Goal: Obtain resource: Download file/media

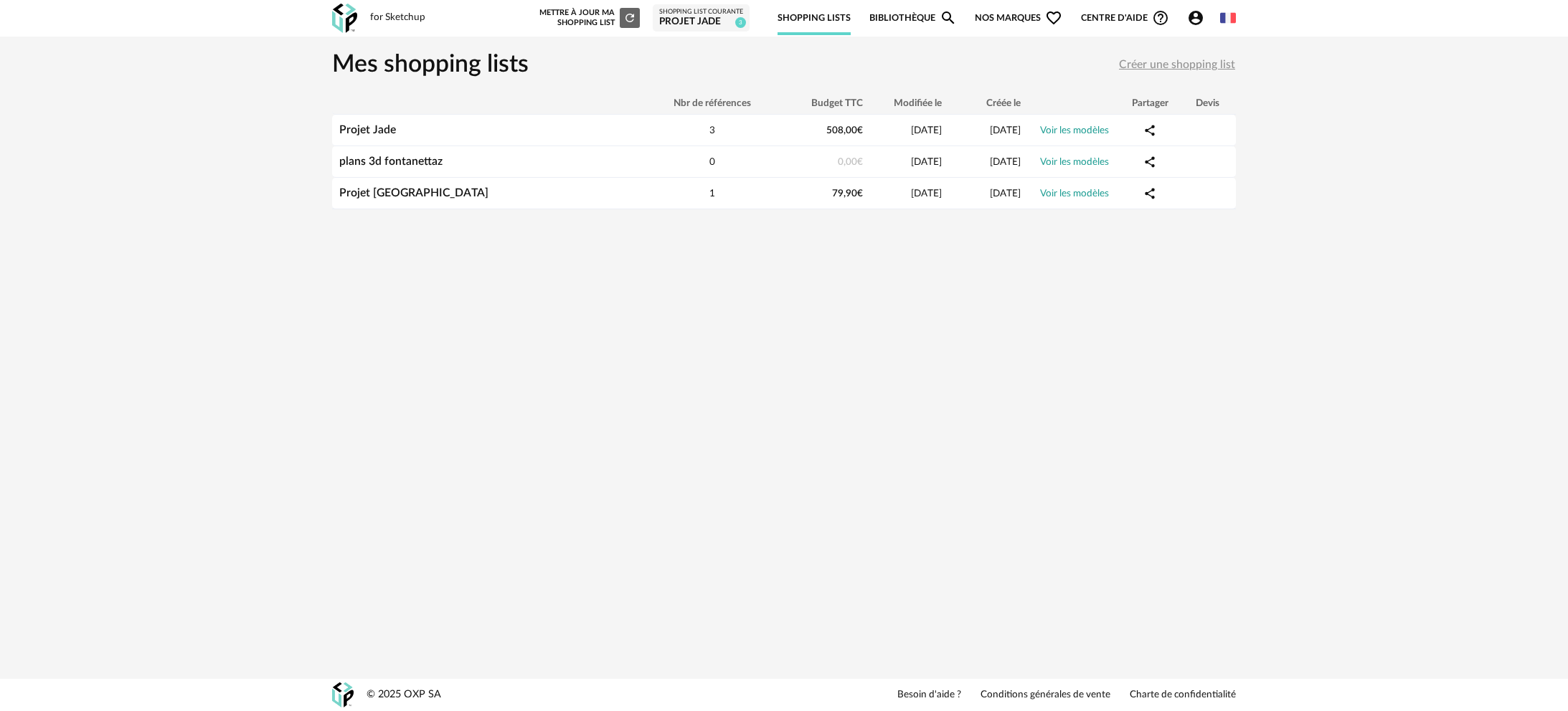
click at [714, 26] on div "Projet Jade" at bounding box center [701, 22] width 84 height 13
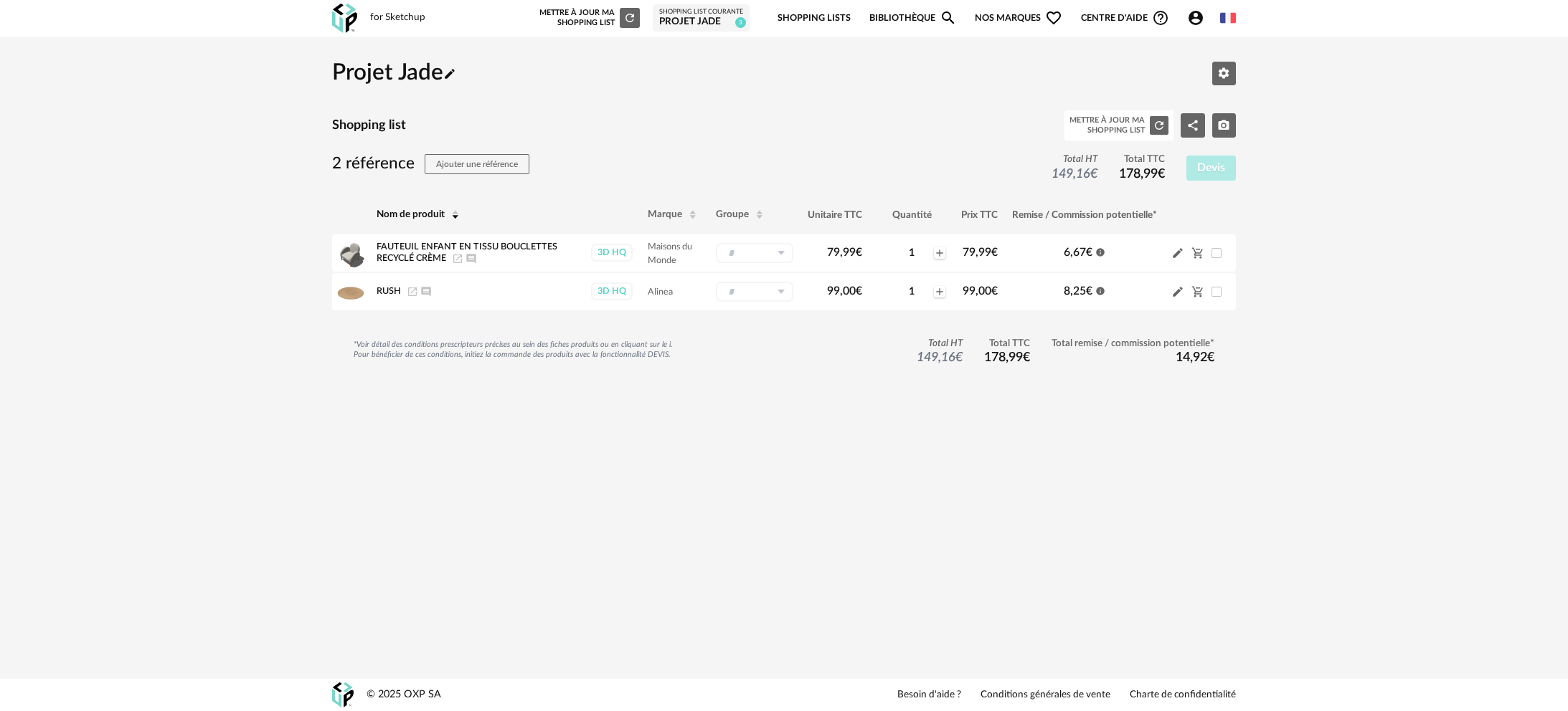
click at [393, 10] on div "for Sketchup Nouvelle shopping list Mettre à jour ma Shopping List Refresh icon…" at bounding box center [784, 18] width 930 height 36
click at [338, 21] on img at bounding box center [344, 18] width 25 height 29
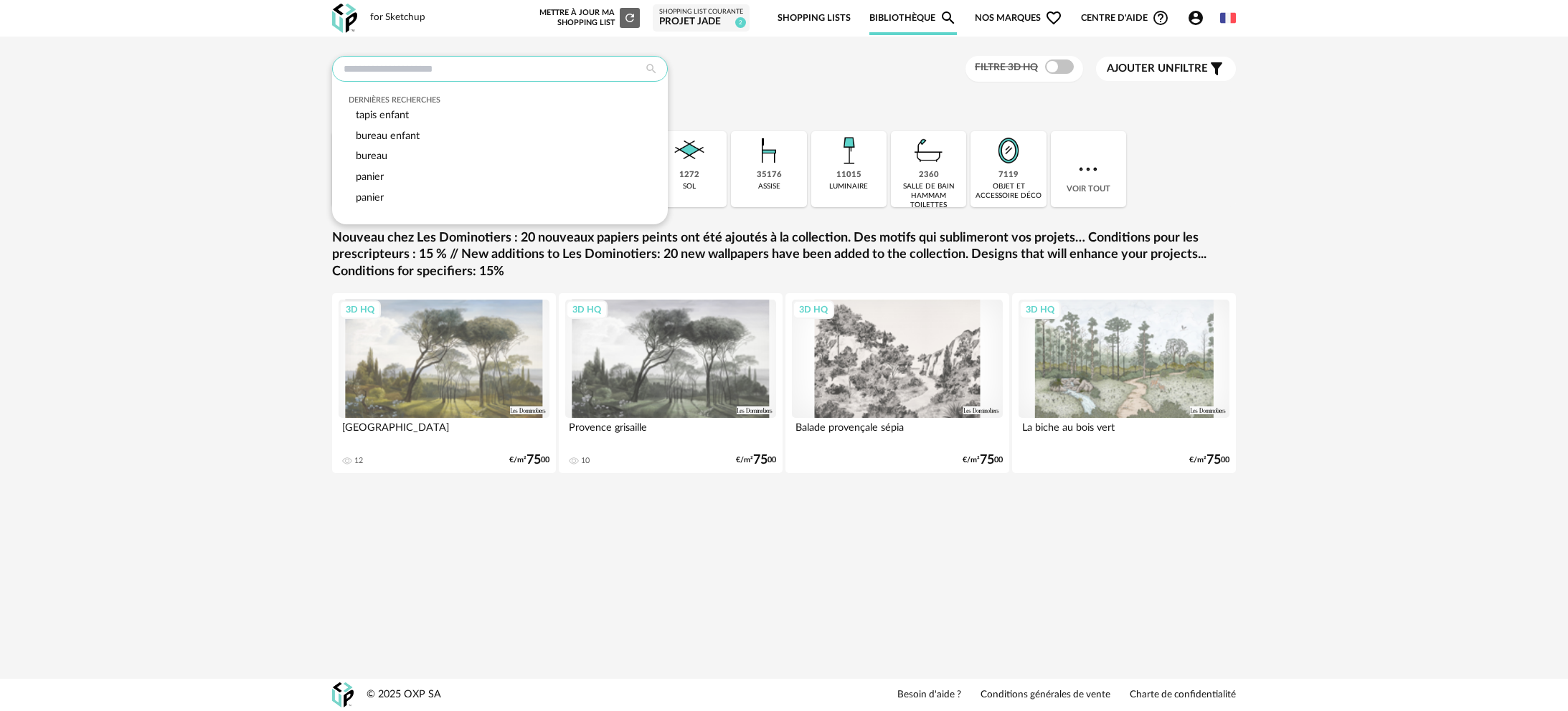
click at [507, 73] on input "text" at bounding box center [499, 69] width 335 height 26
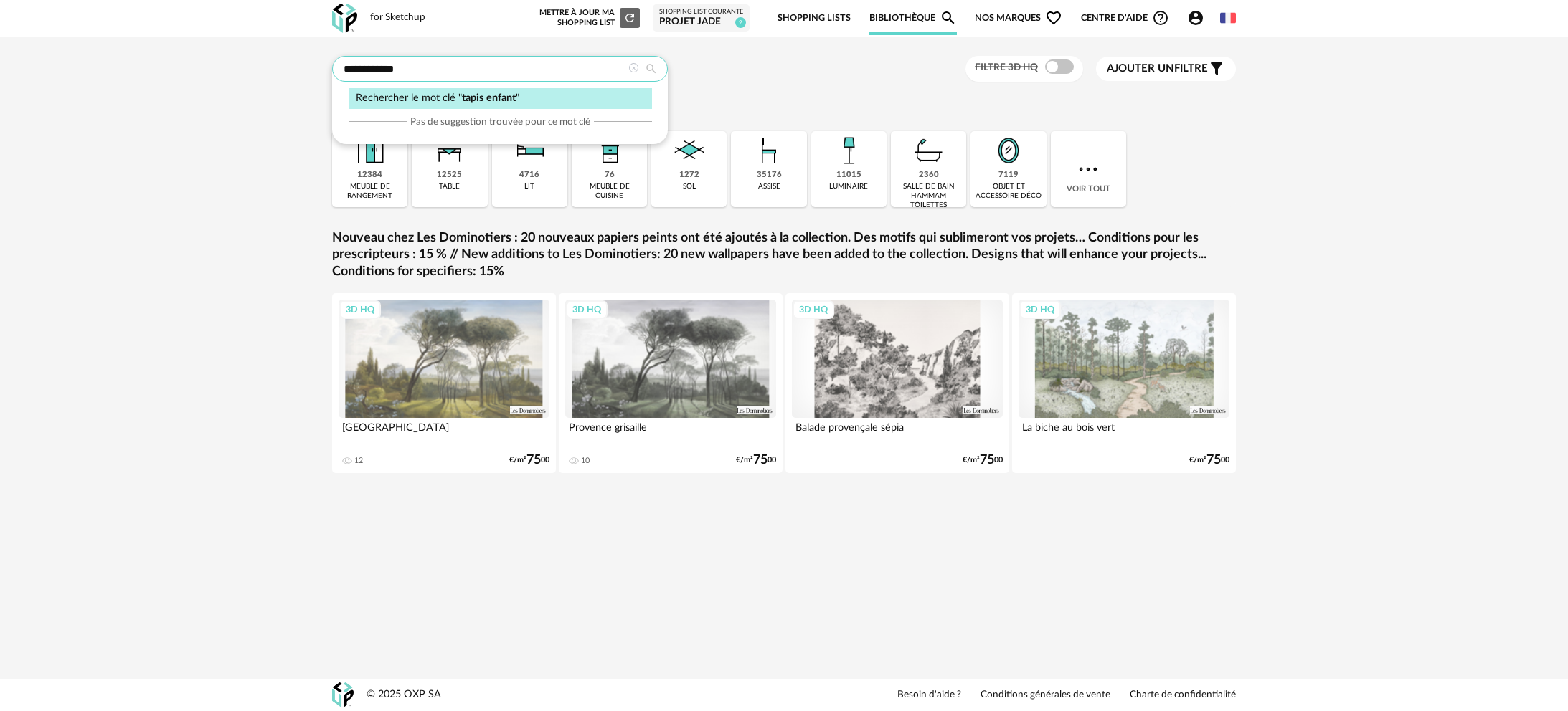
type input "**********"
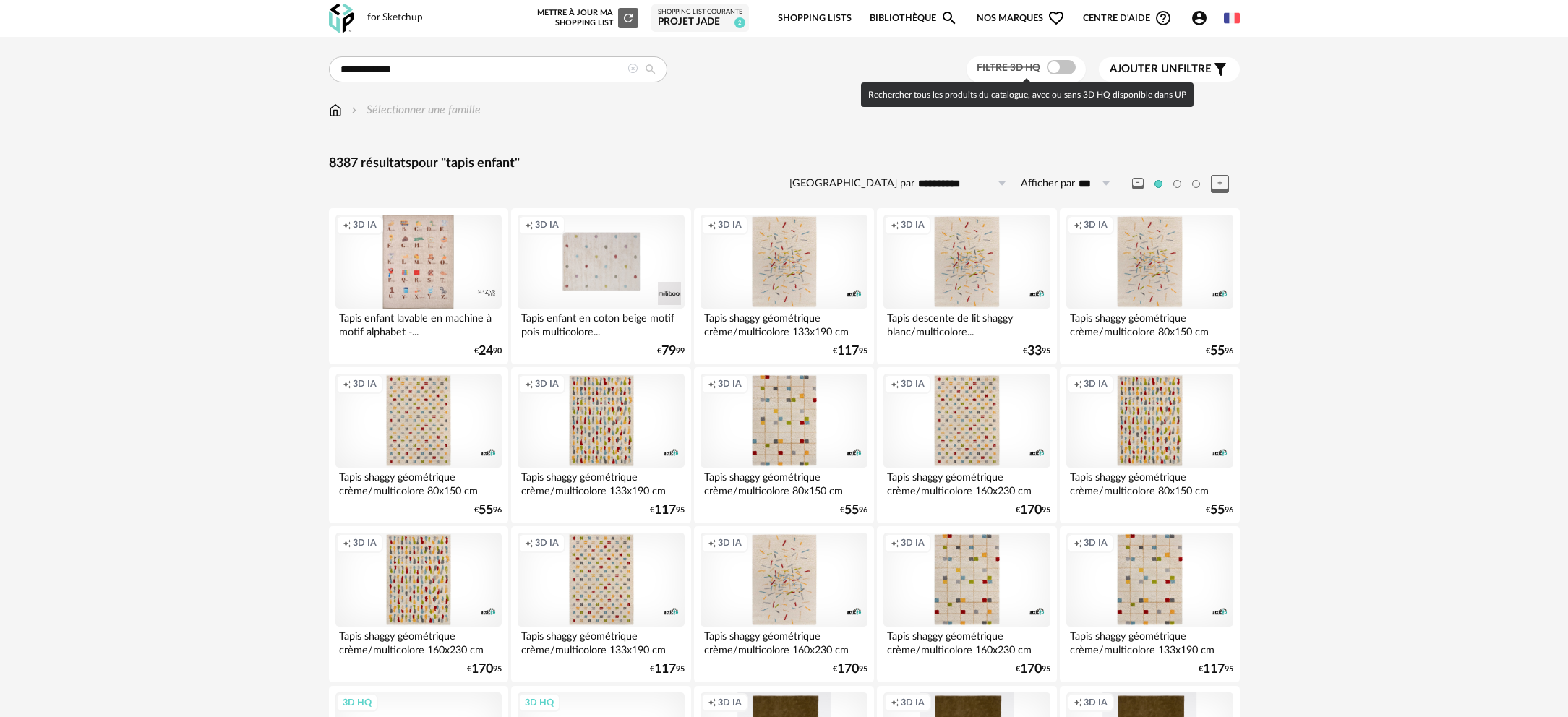
click at [1054, 65] on span at bounding box center [1060, 67] width 29 height 14
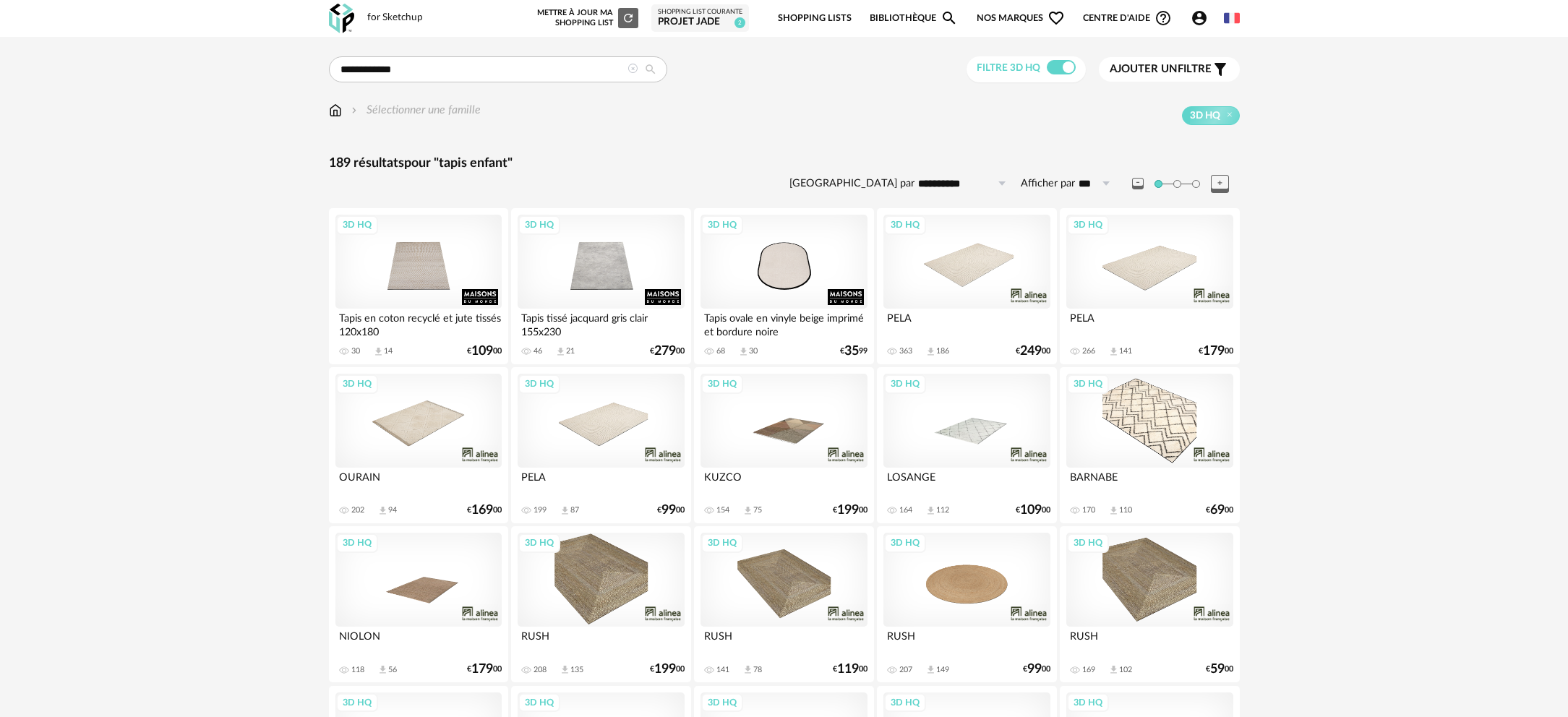
click at [1138, 268] on div "3D HQ" at bounding box center [1149, 262] width 167 height 94
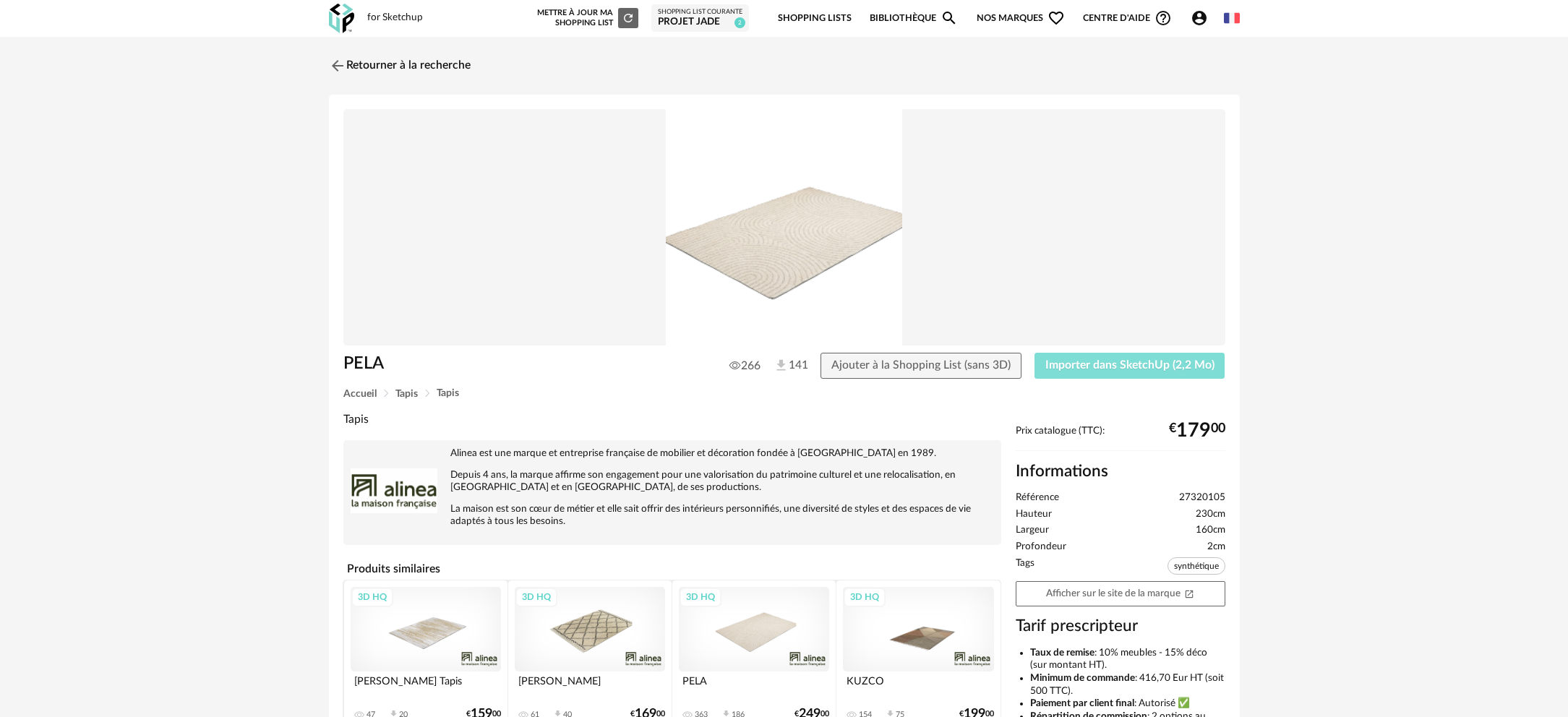
click at [1075, 367] on span "Importer dans SketchUp (2,2 Mo)" at bounding box center [1130, 365] width 170 height 11
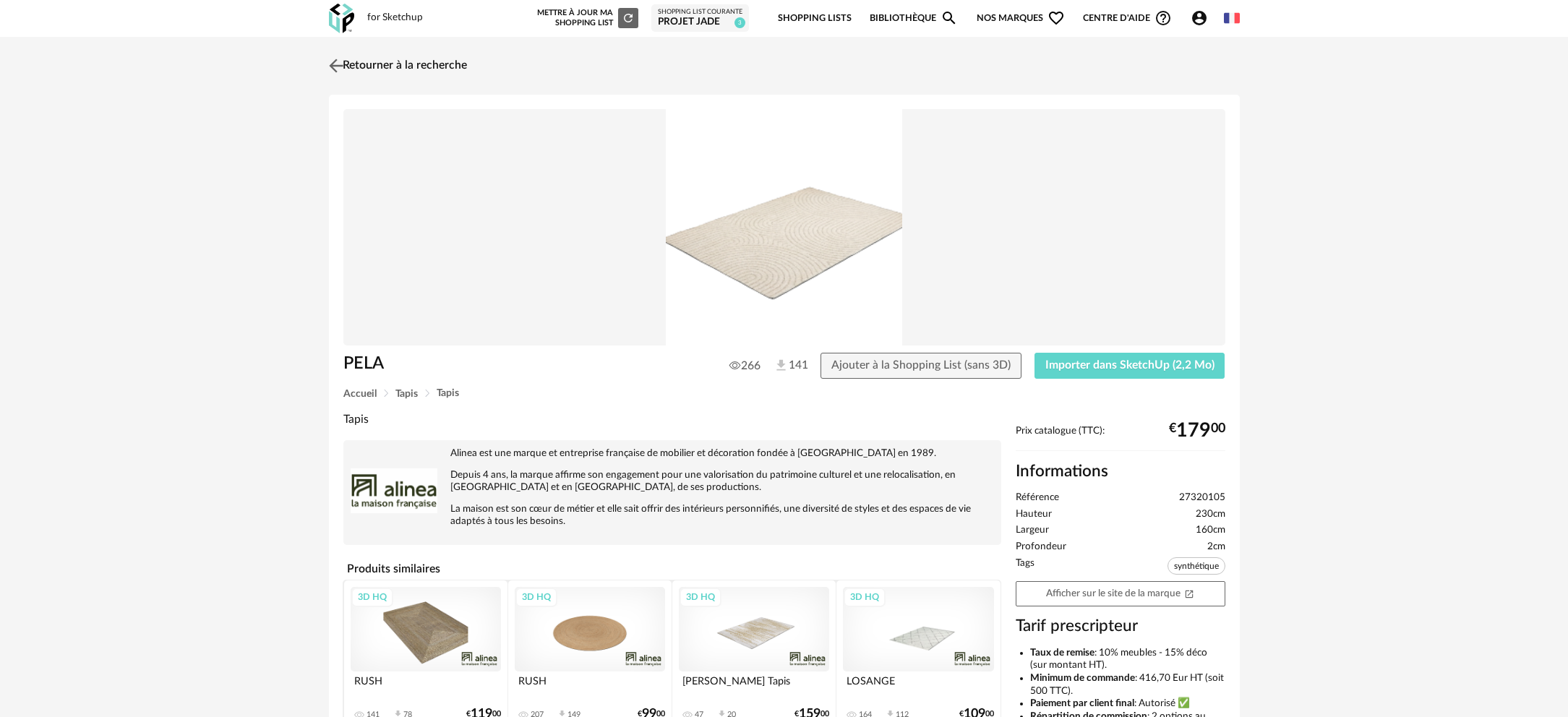
click at [430, 60] on link "Retourner à la recherche" at bounding box center [396, 66] width 141 height 32
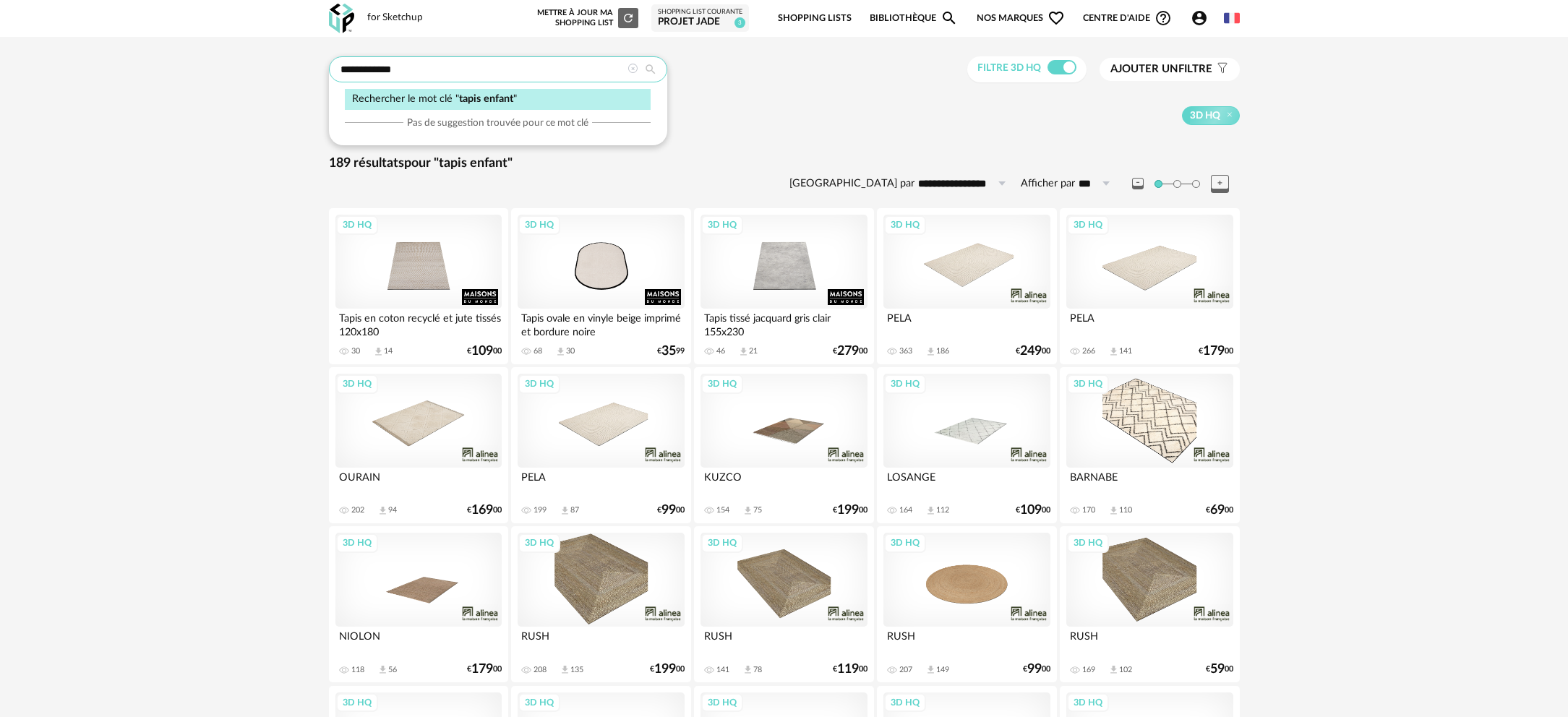
drag, startPoint x: 459, startPoint y: 70, endPoint x: 251, endPoint y: 79, distance: 208.2
type input "**********"
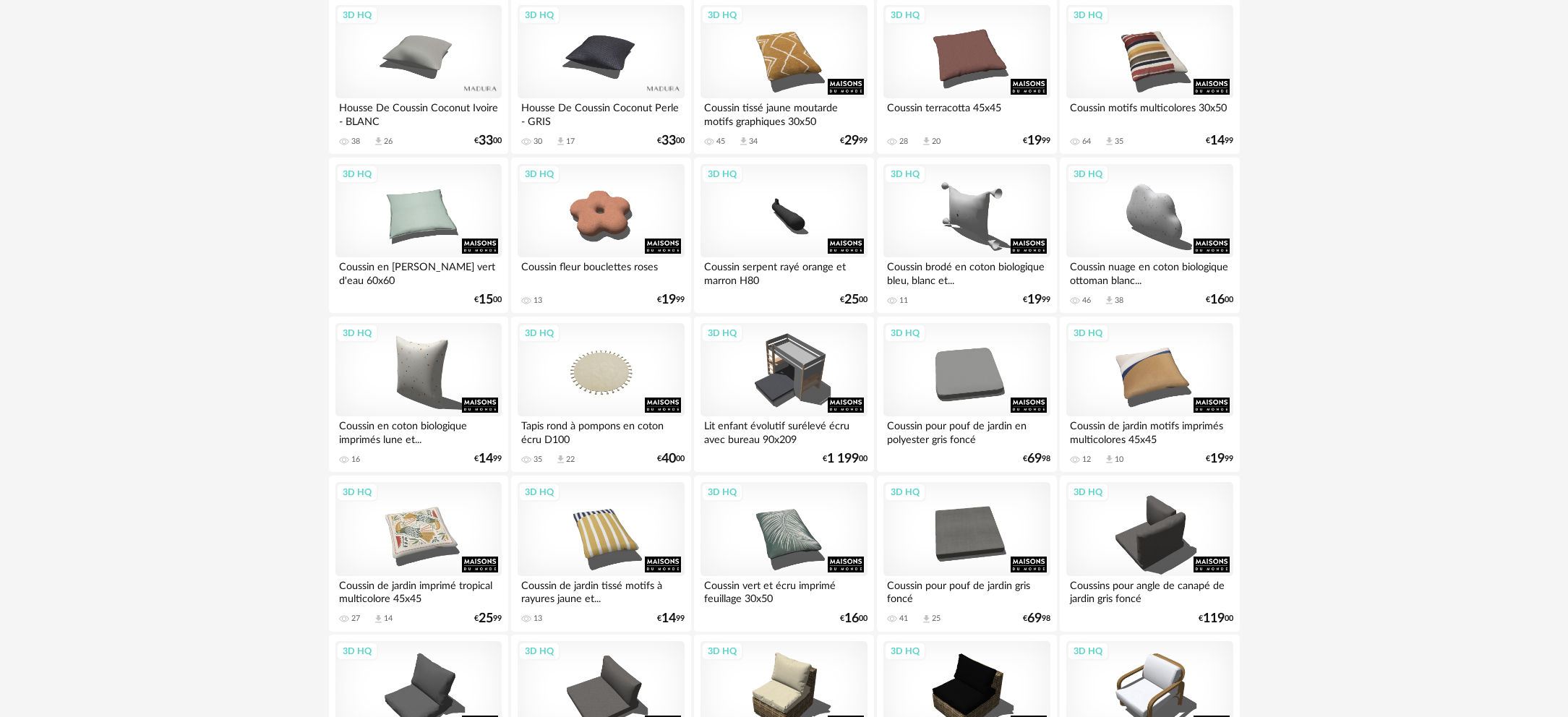
scroll to position [2480, 0]
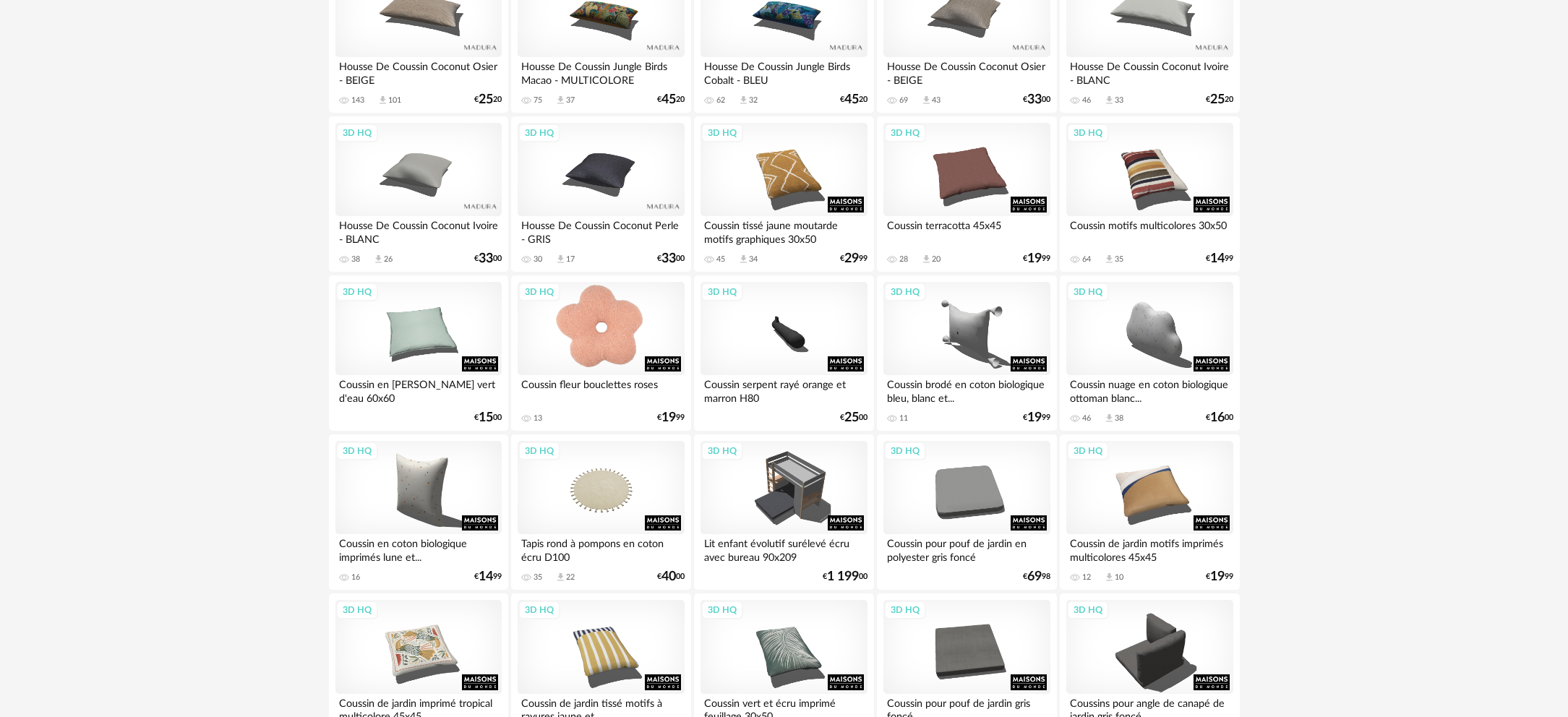
click at [580, 328] on div "3D HQ" at bounding box center [601, 329] width 167 height 94
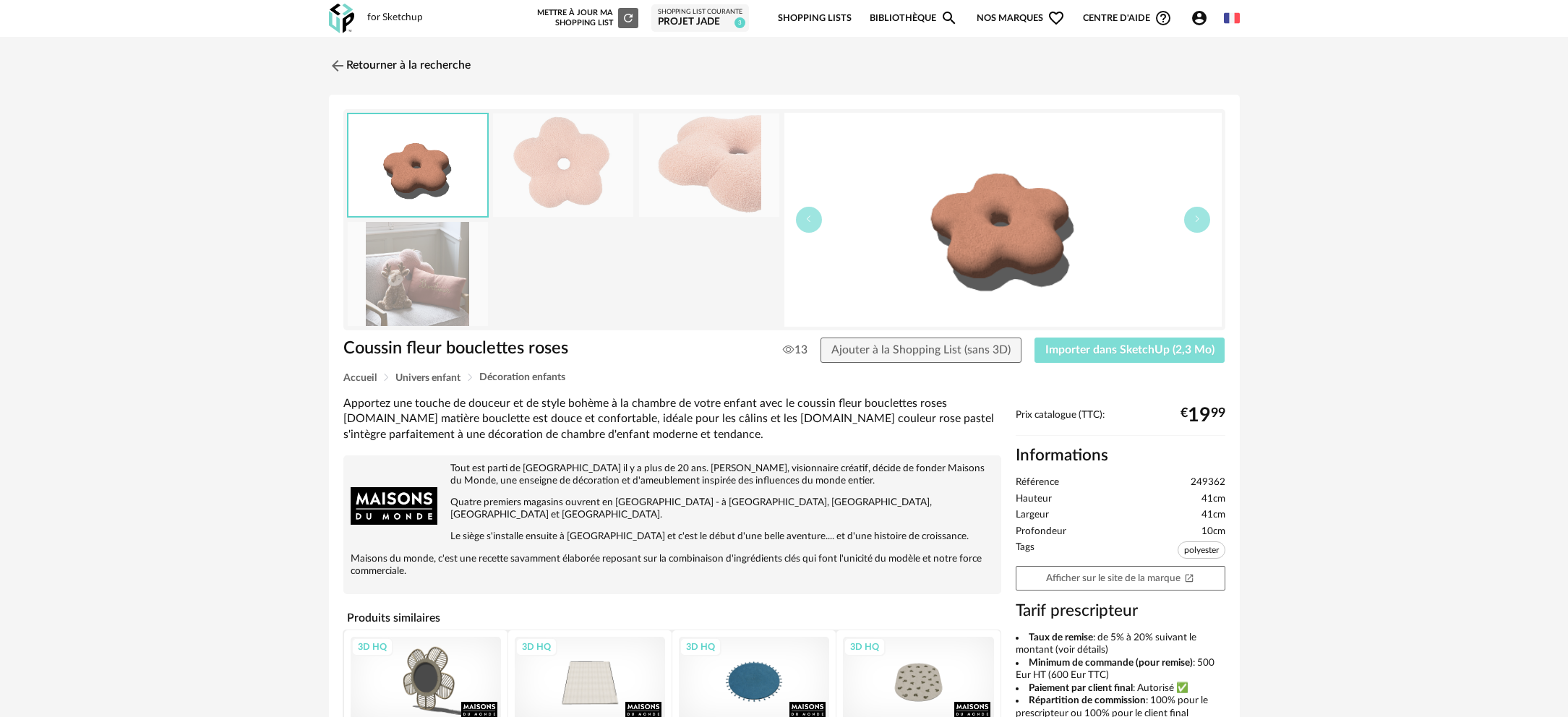
click at [1091, 351] on span "Importer dans SketchUp (2,3 Mo)" at bounding box center [1130, 350] width 170 height 11
click at [1082, 347] on span "Importer dans SketchUp (2,3 Mo)" at bounding box center [1130, 350] width 170 height 11
click at [1104, 358] on button "Importer dans SketchUp (2,3 Mo)" at bounding box center [1129, 350] width 191 height 26
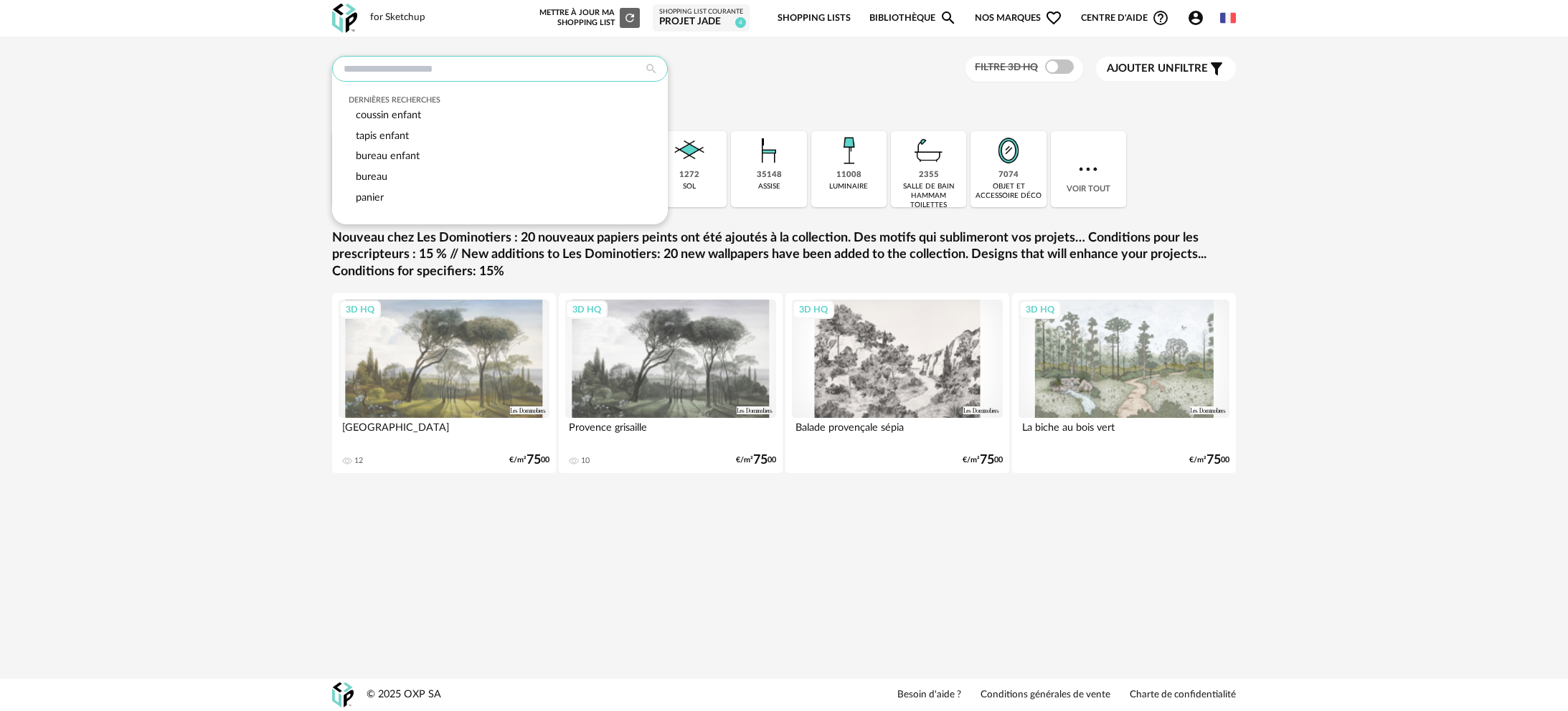
click at [397, 74] on input "text" at bounding box center [499, 69] width 335 height 26
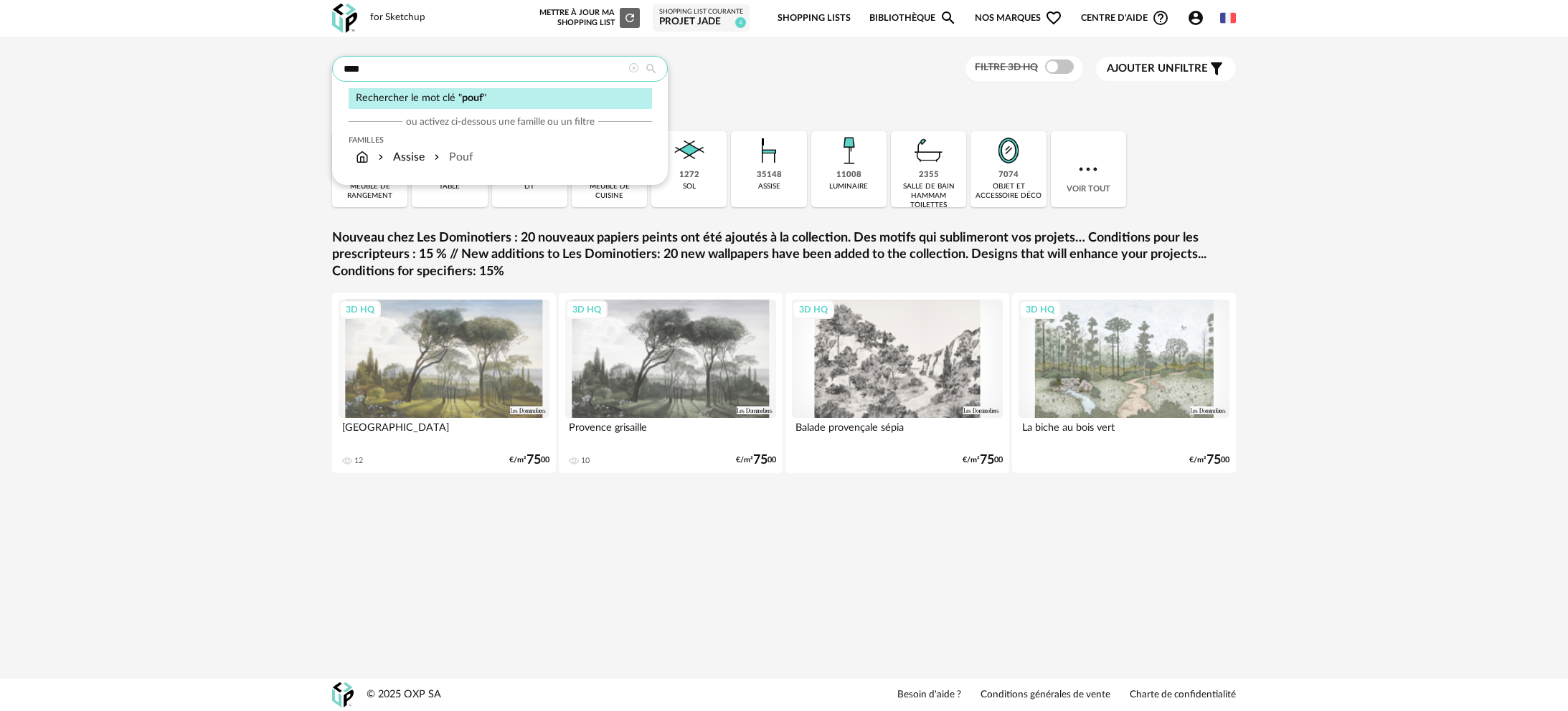
type input "****"
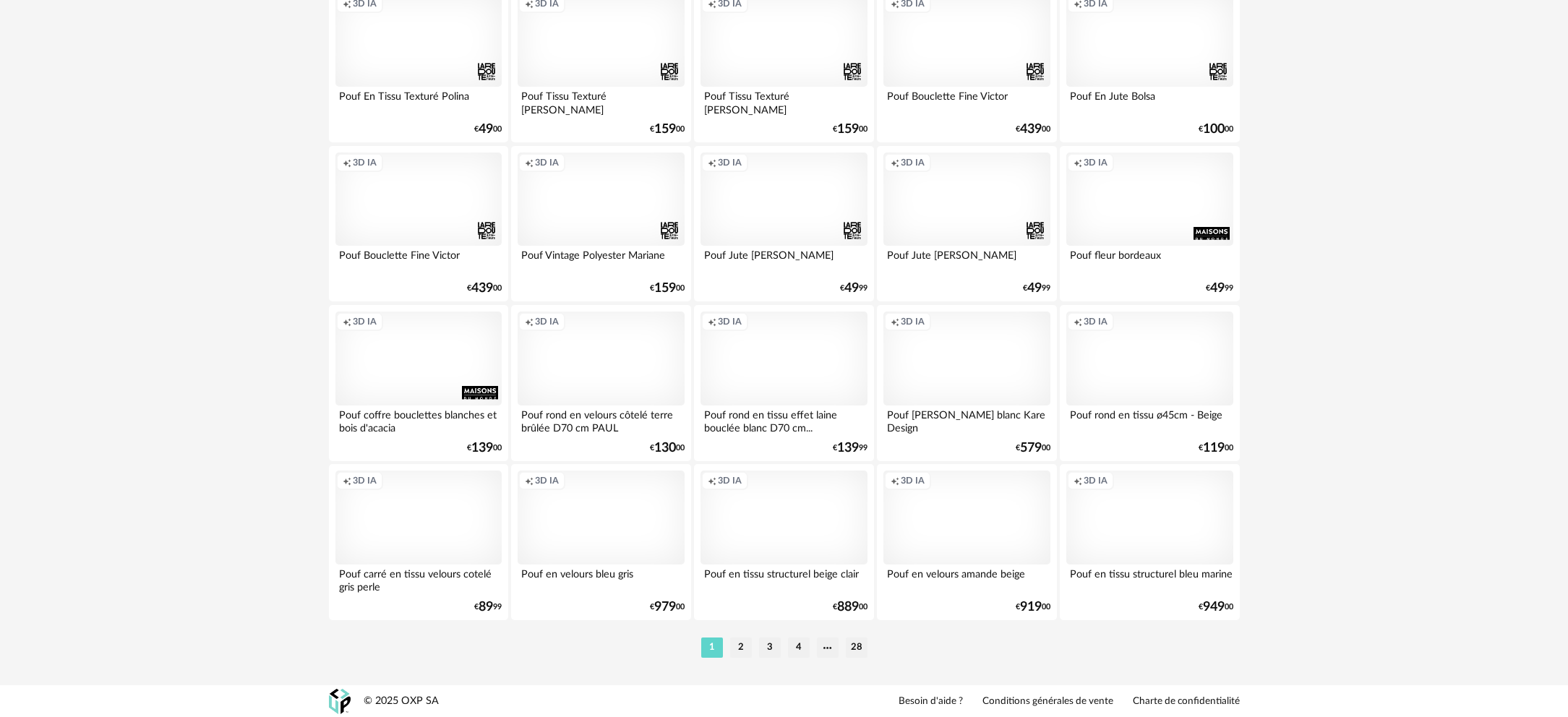
scroll to position [2769, 0]
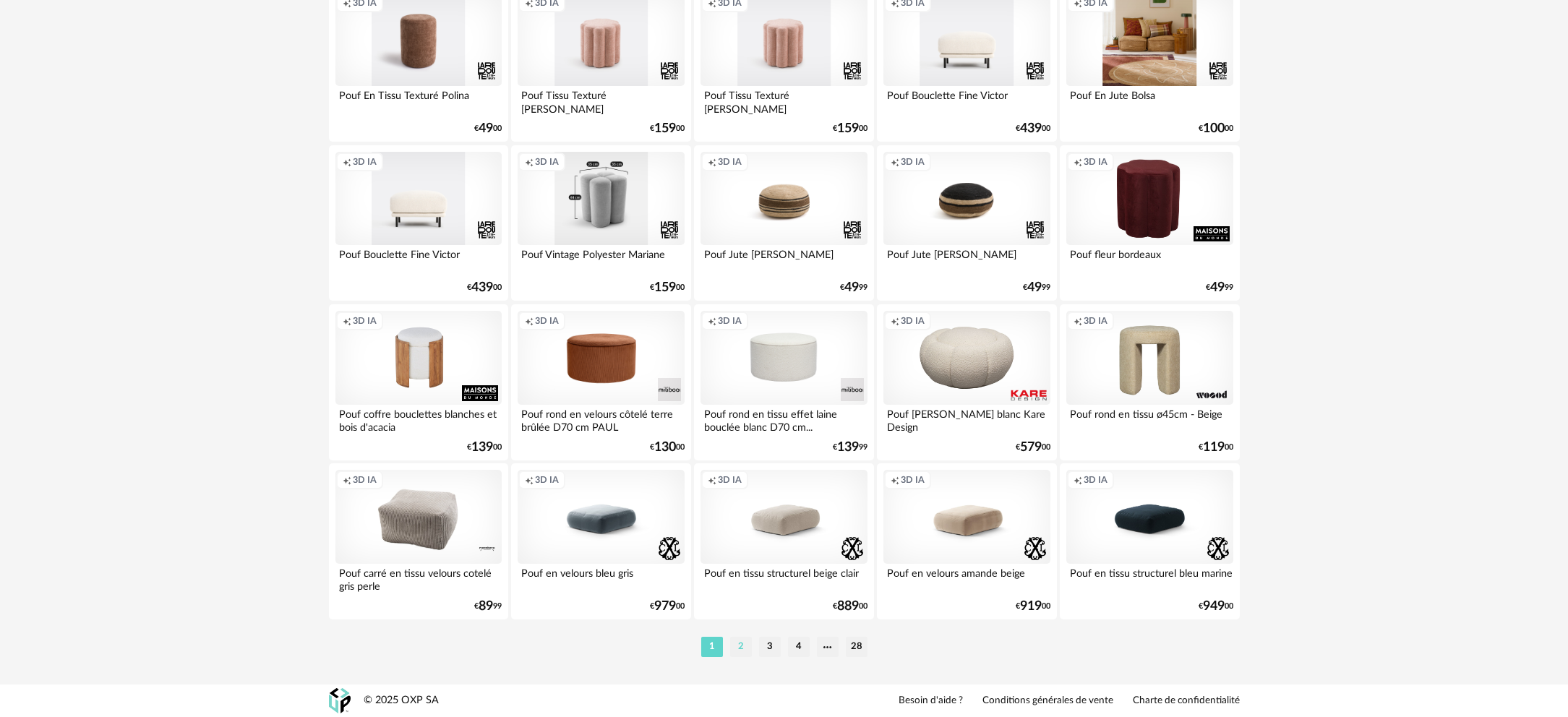
click at [745, 646] on li "2" at bounding box center [740, 646] width 22 height 20
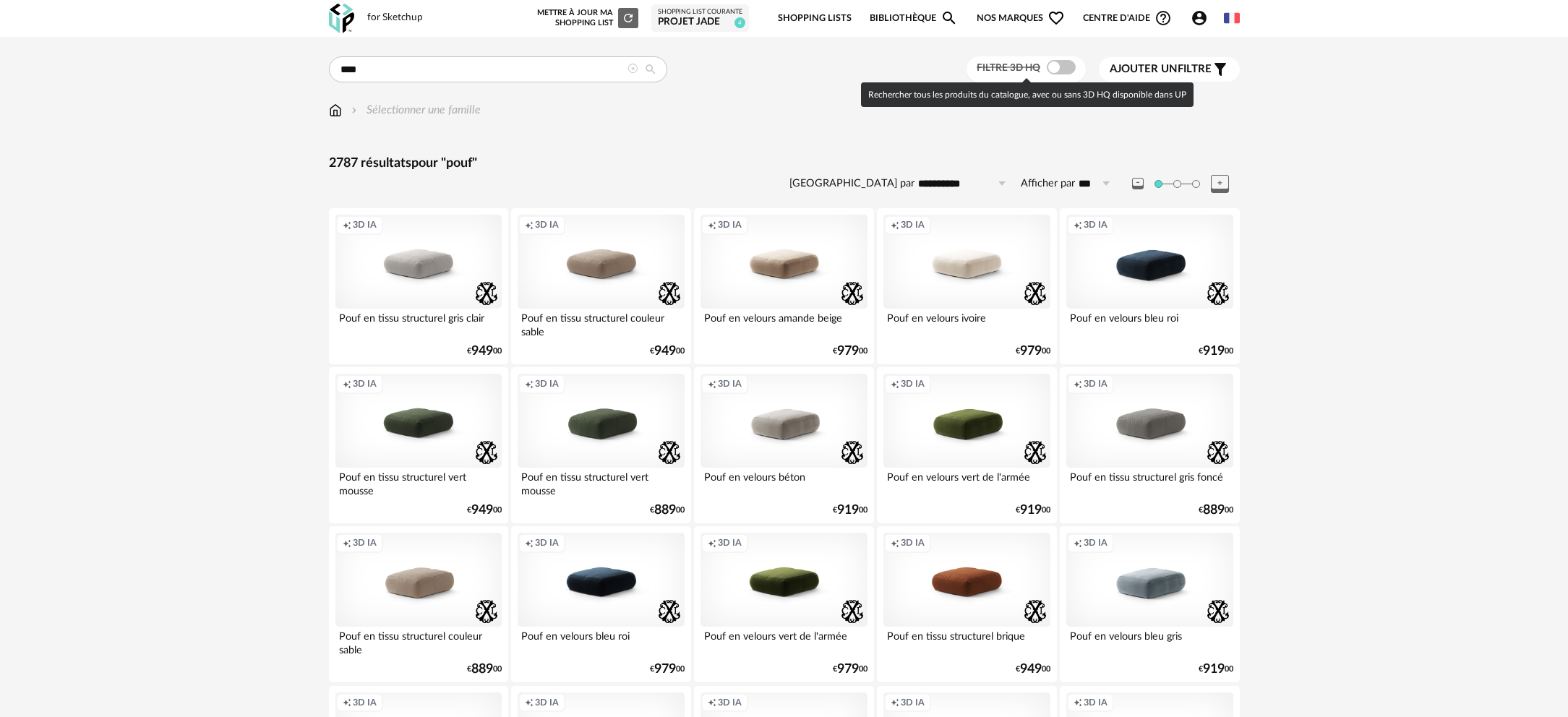
click at [1062, 66] on span at bounding box center [1060, 67] width 29 height 14
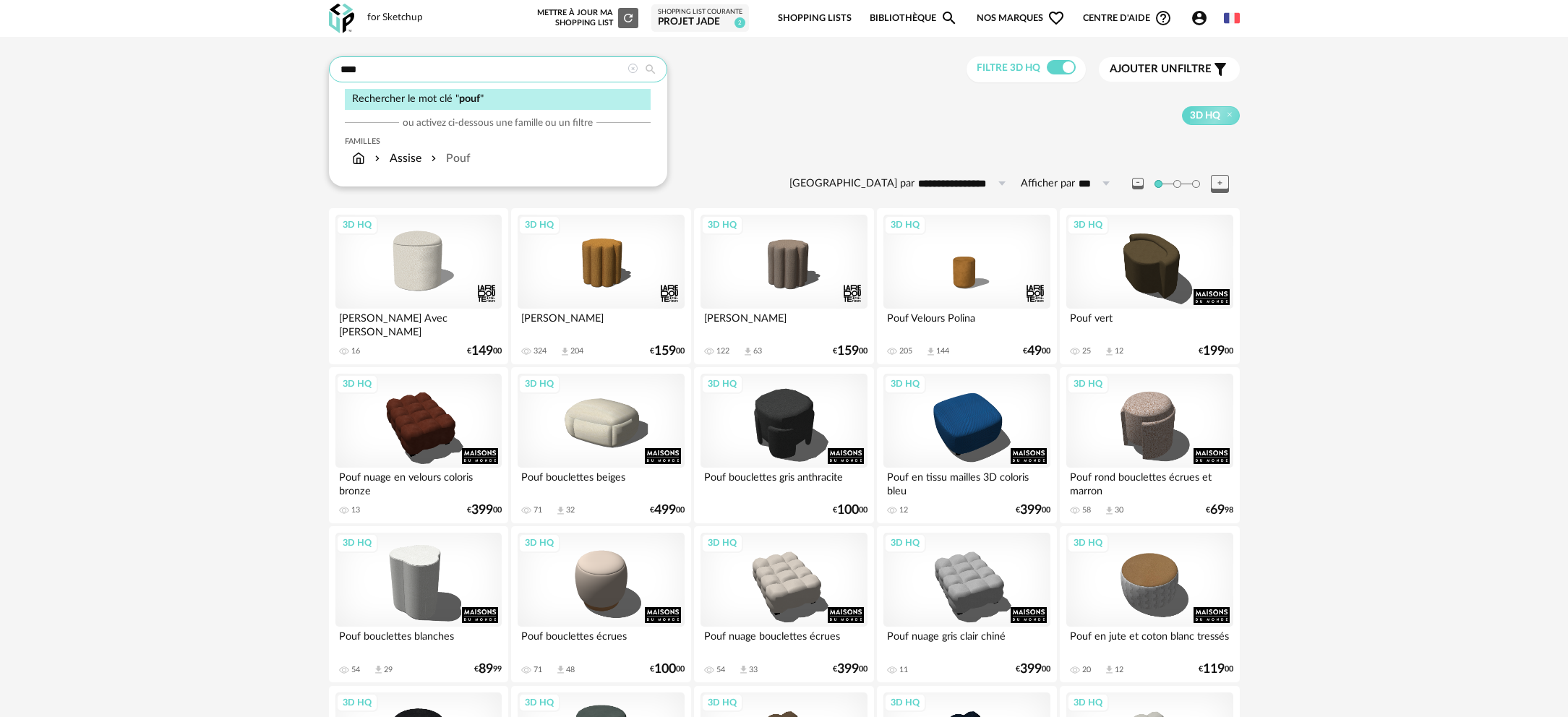
drag, startPoint x: 428, startPoint y: 72, endPoint x: 264, endPoint y: 70, distance: 164.0
type input "******"
type input "**********"
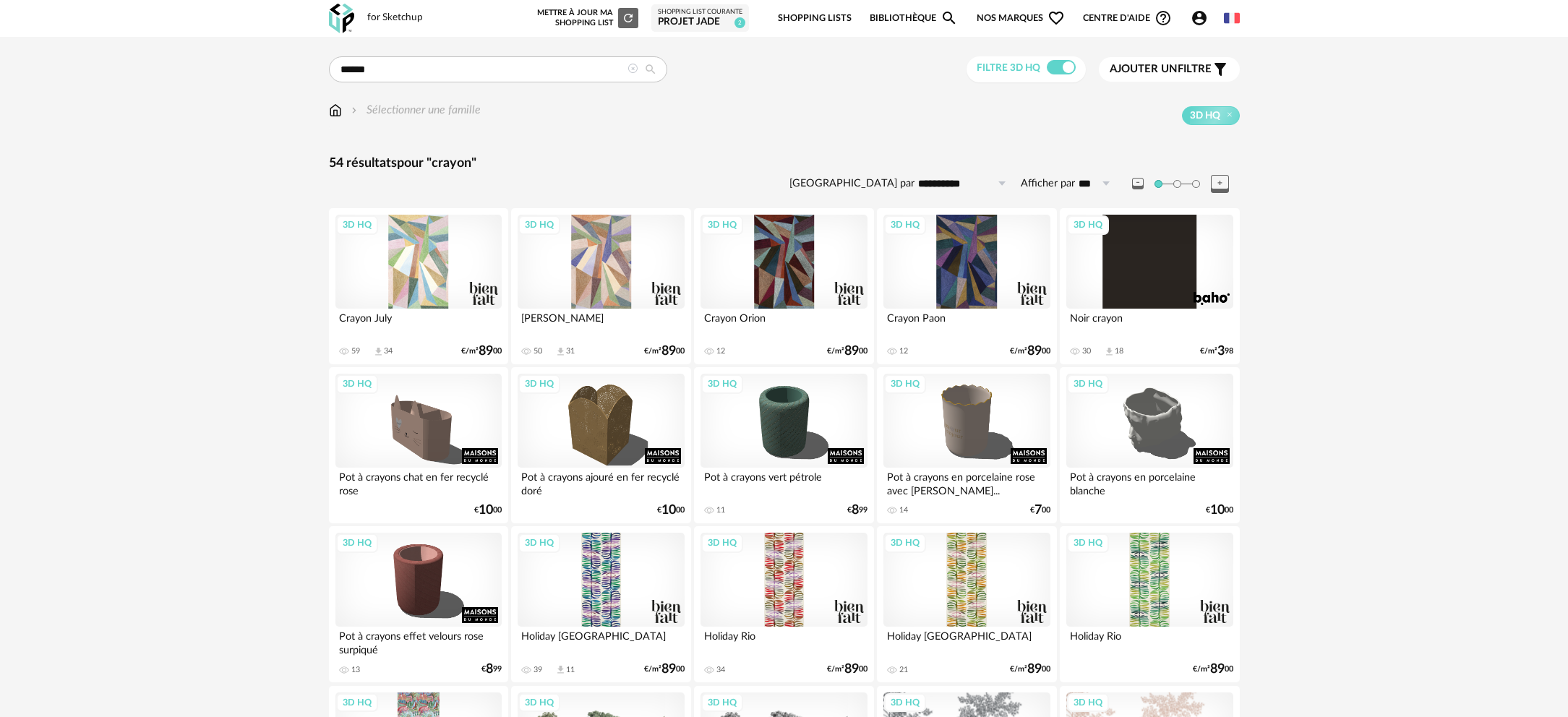
click at [633, 67] on icon at bounding box center [632, 69] width 10 height 10
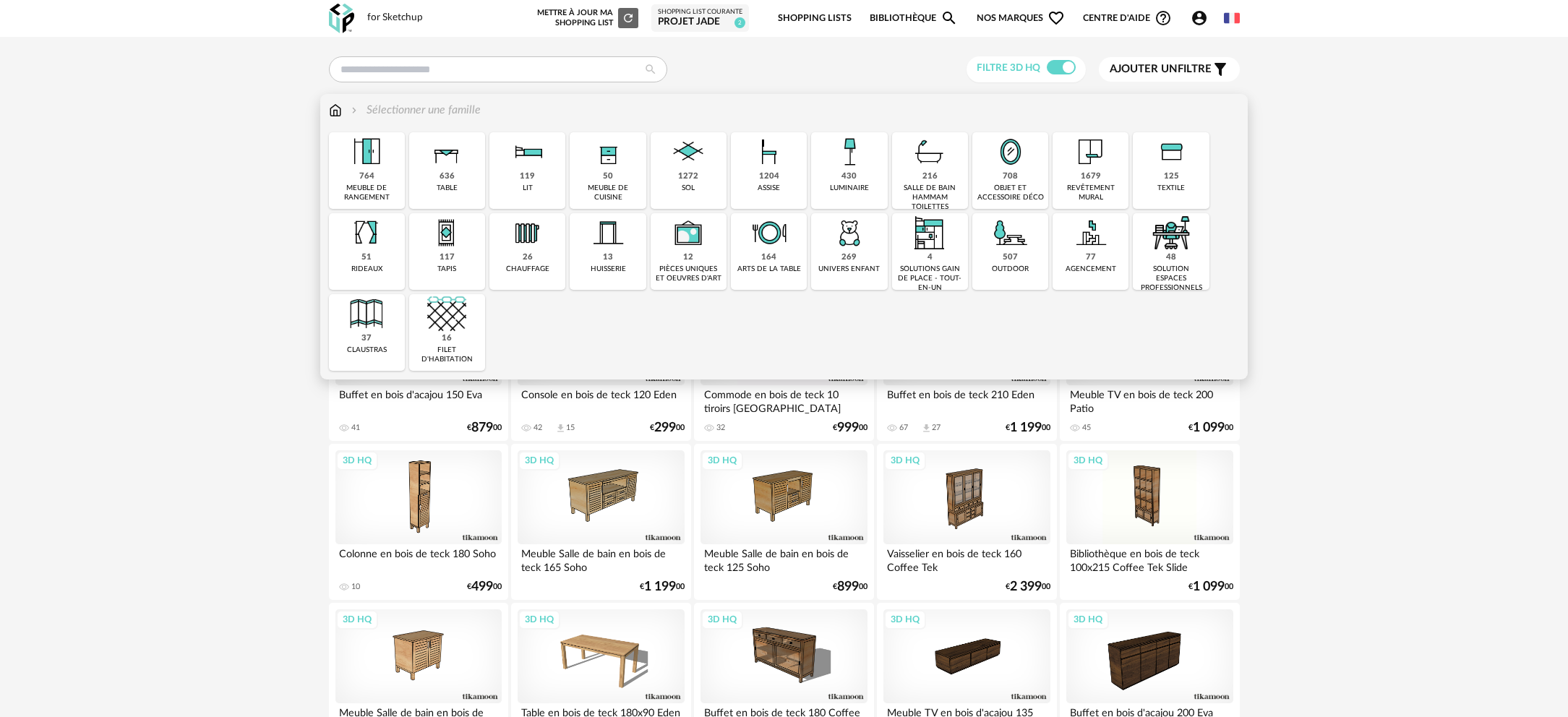
click at [842, 247] on img at bounding box center [849, 232] width 39 height 39
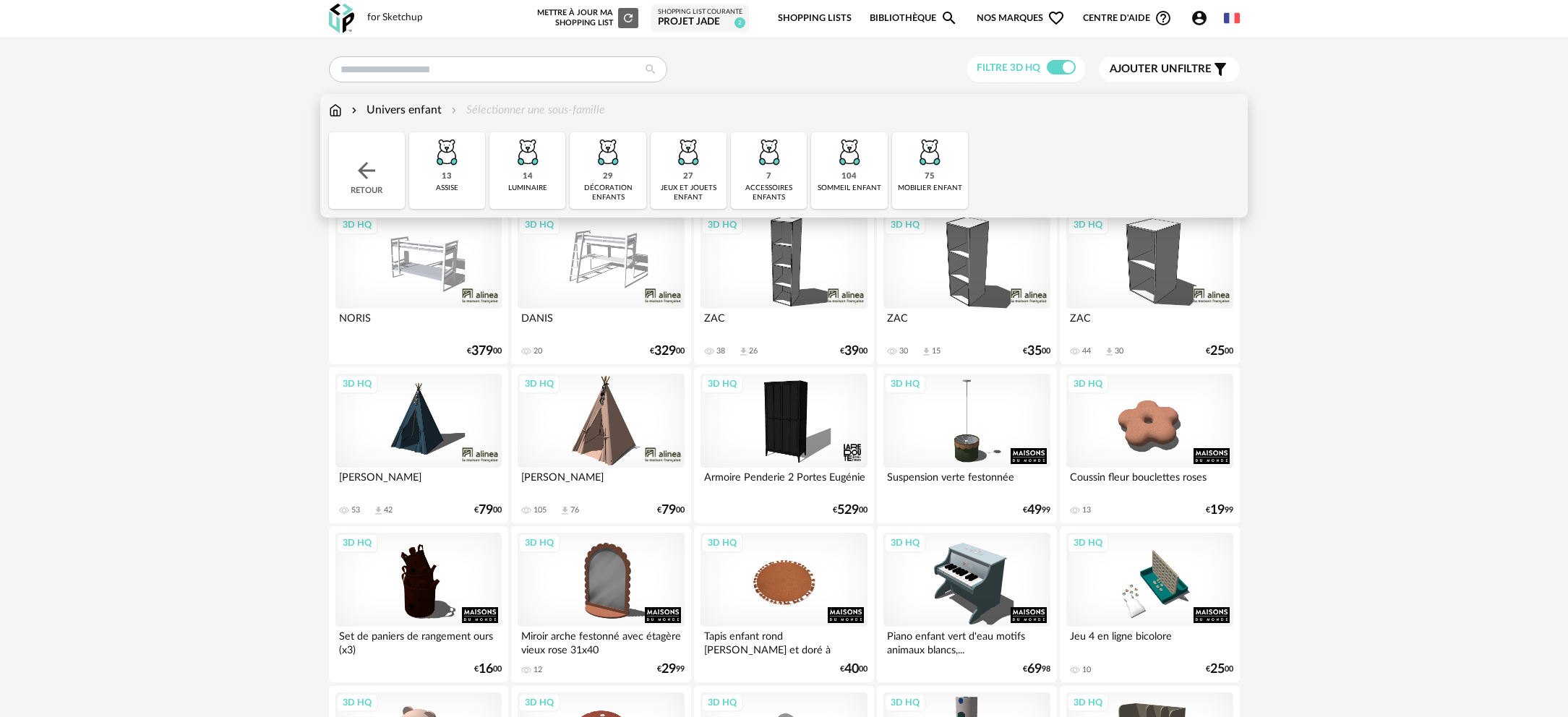
click at [533, 171] on img at bounding box center [527, 151] width 39 height 39
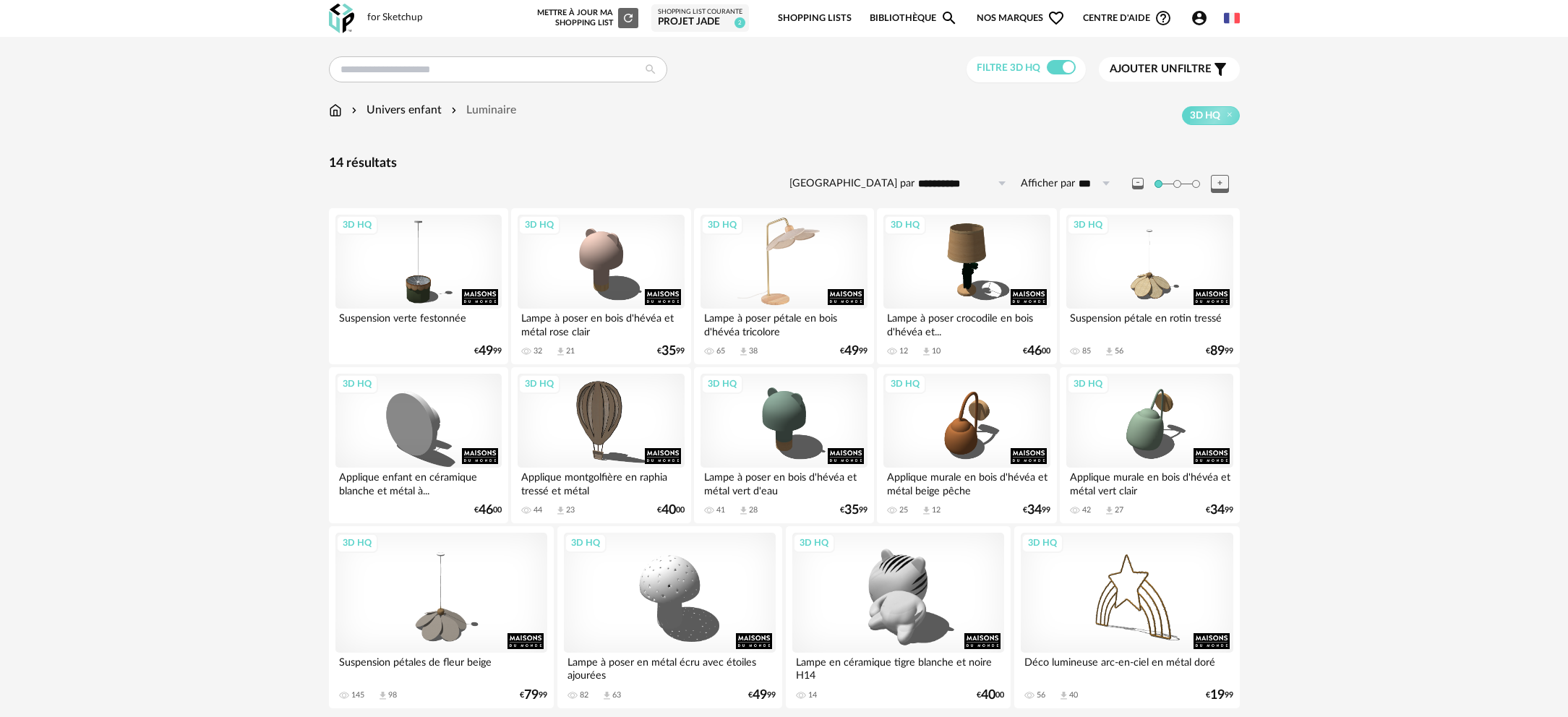
click at [787, 284] on div "3D HQ" at bounding box center [784, 262] width 167 height 94
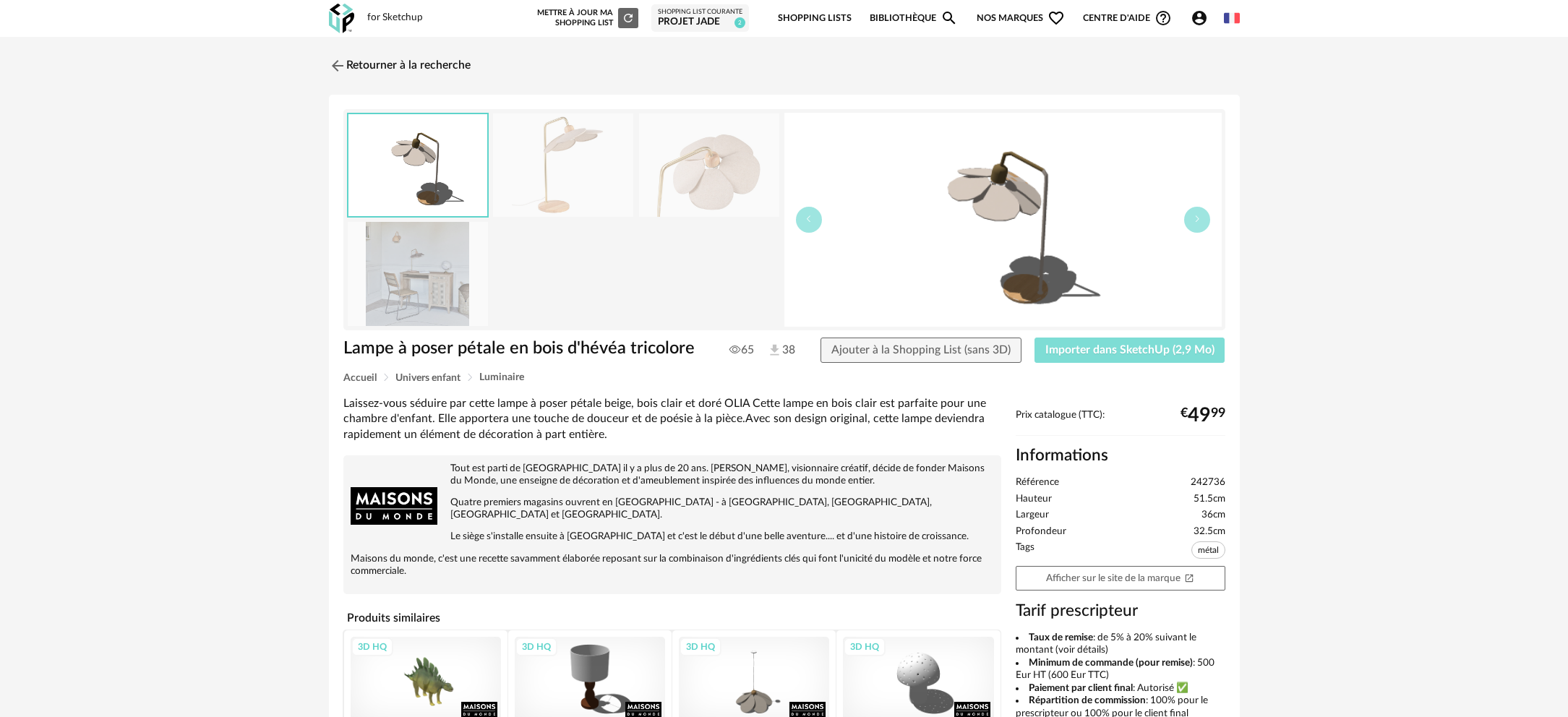
click at [1099, 353] on span "Importer dans SketchUp (2,9 Mo)" at bounding box center [1130, 350] width 170 height 11
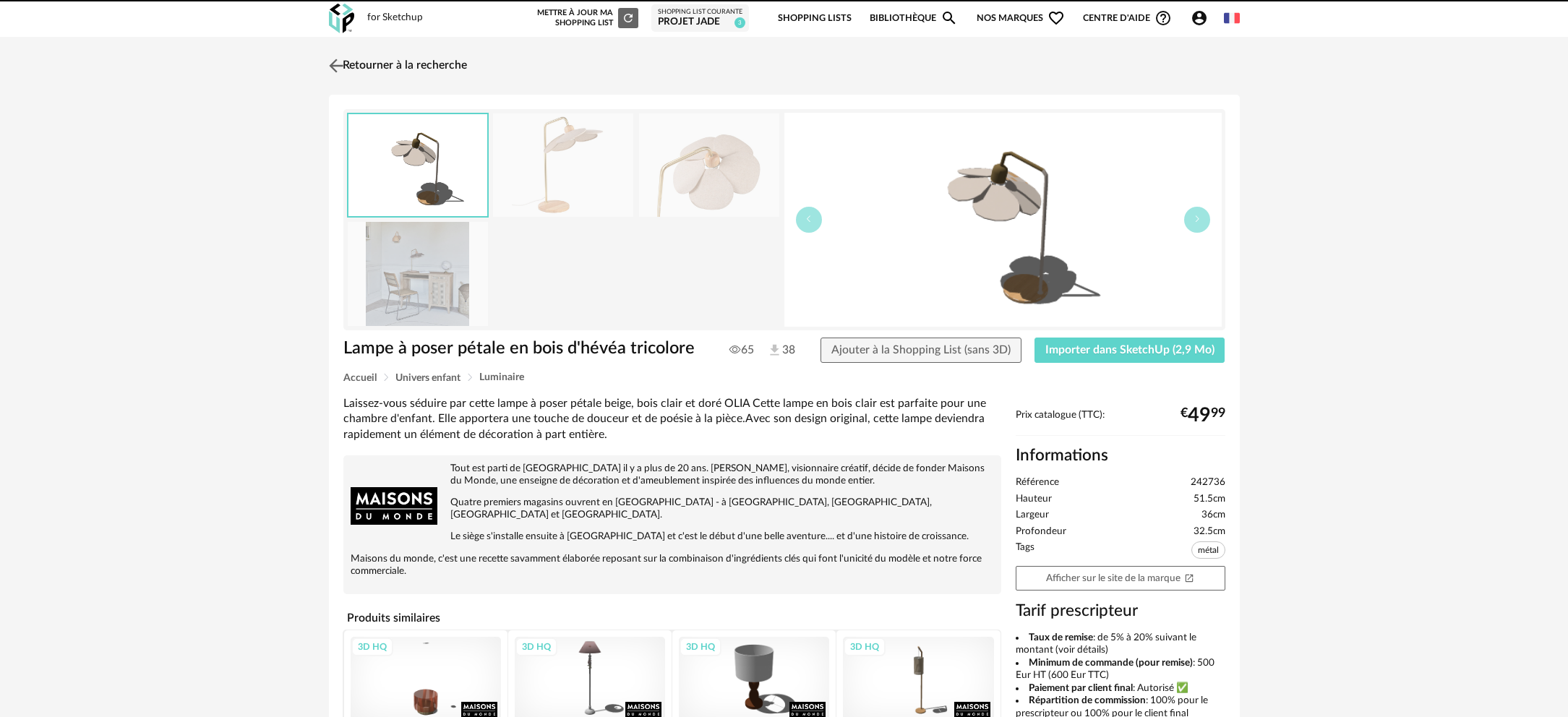
click at [370, 63] on link "Retourner à la recherche" at bounding box center [396, 66] width 141 height 32
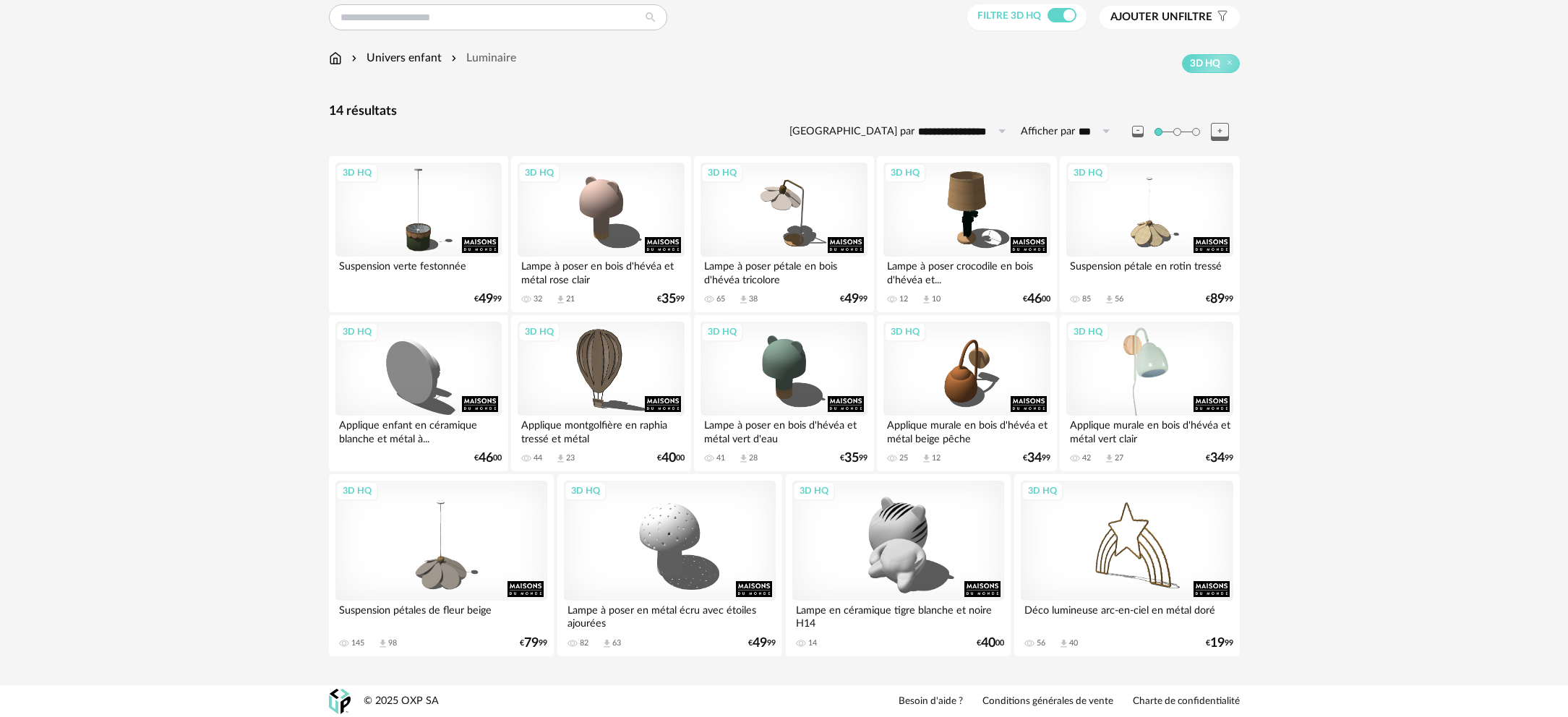
scroll to position [53, 0]
click at [1150, 370] on div "3D HQ" at bounding box center [1149, 368] width 167 height 94
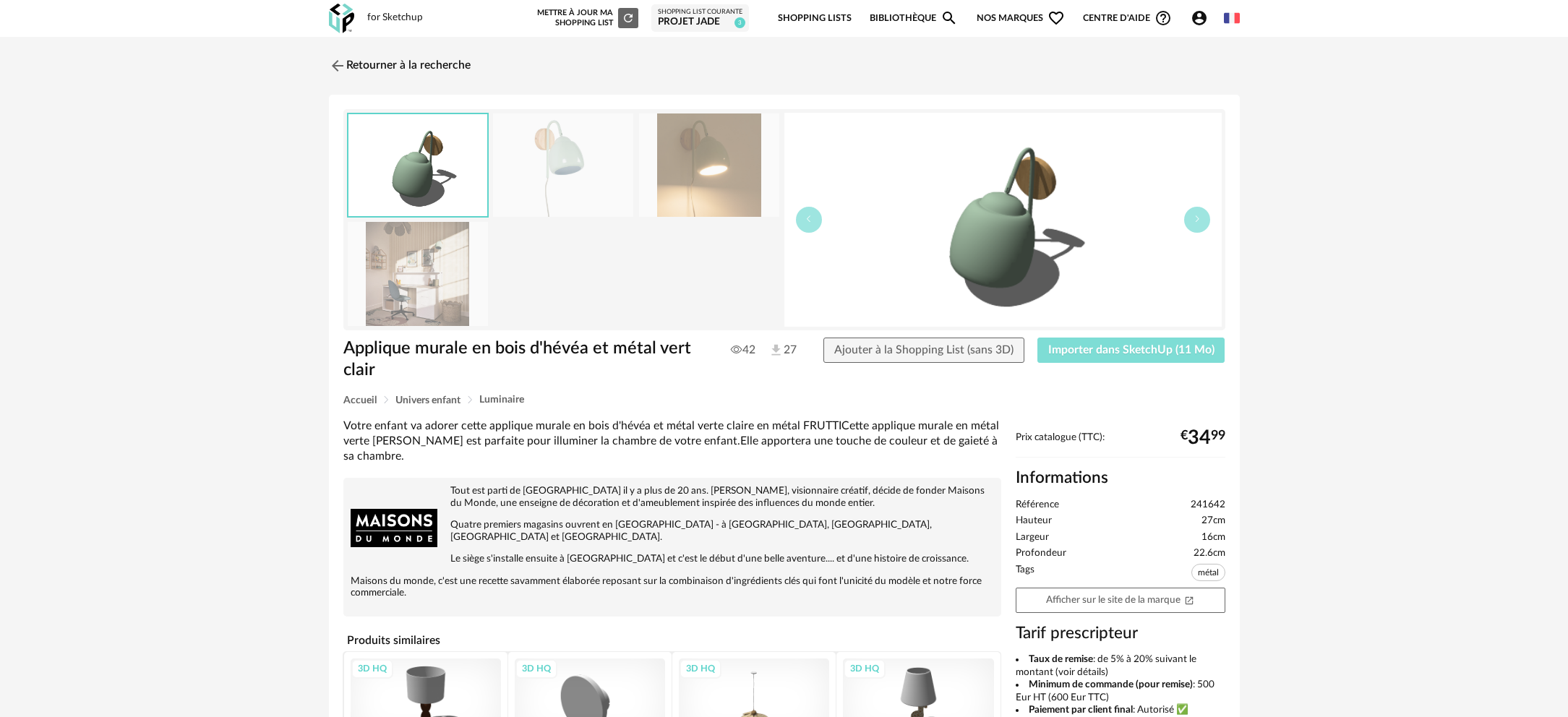
click at [1075, 349] on span "Importer dans SketchUp (11 Mo)" at bounding box center [1131, 350] width 167 height 11
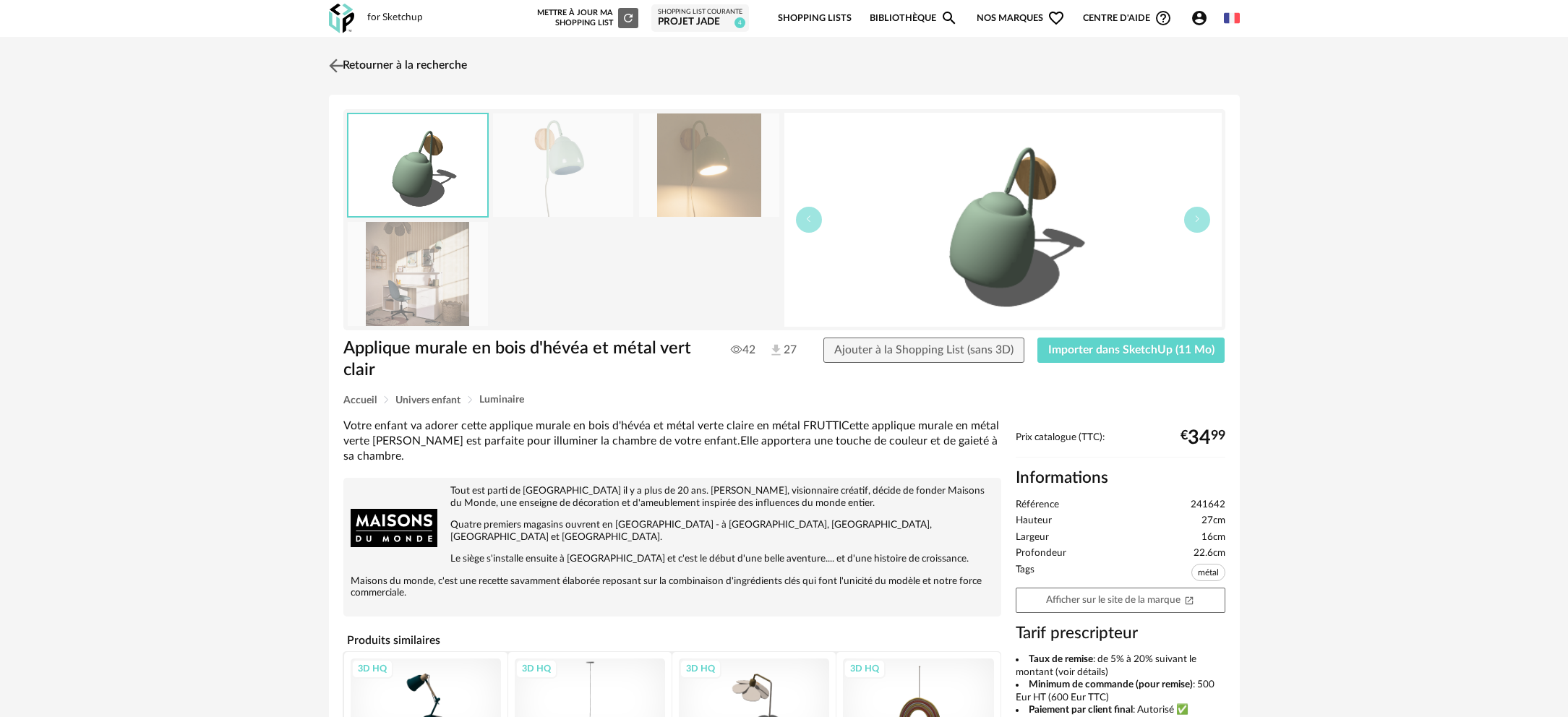
click at [353, 64] on link "Retourner à la recherche" at bounding box center [396, 66] width 141 height 32
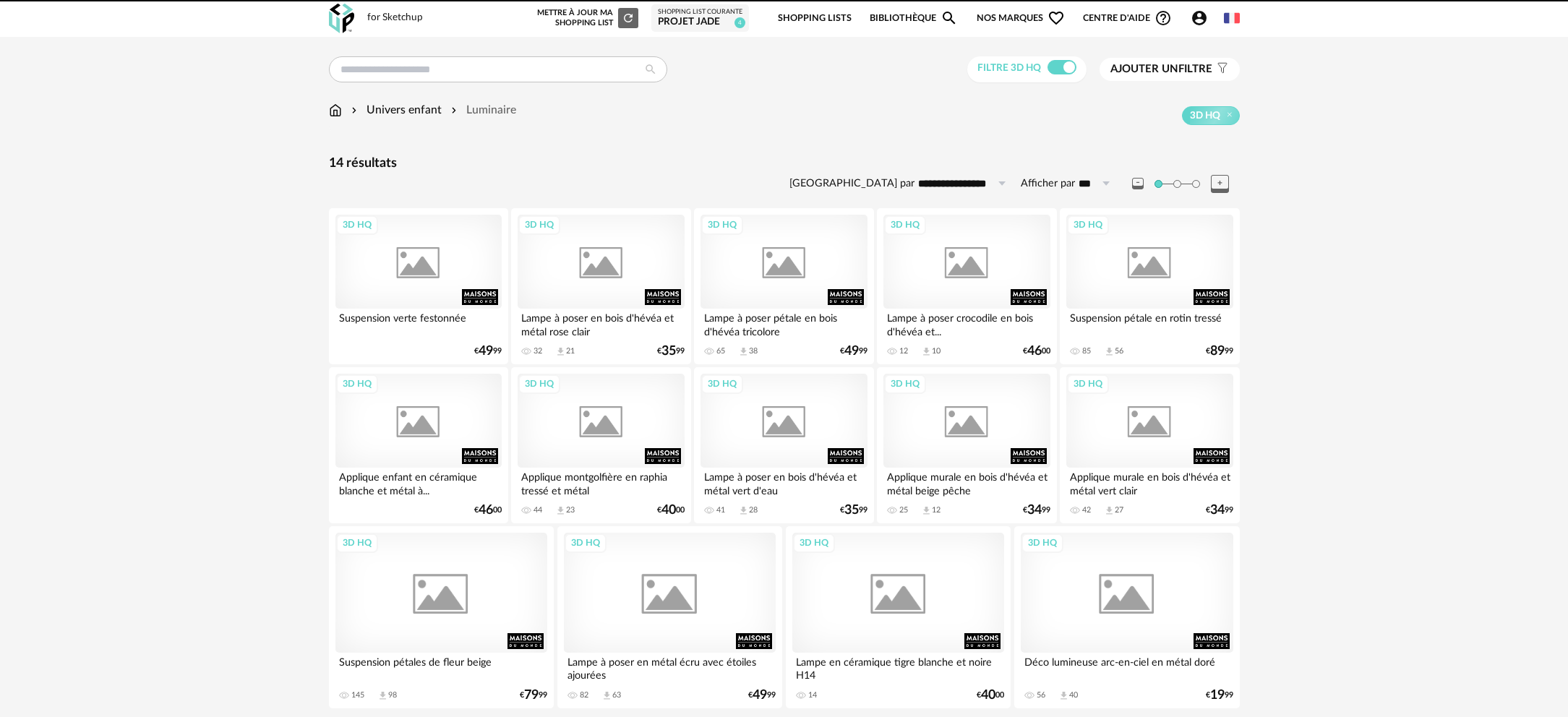
scroll to position [48, 0]
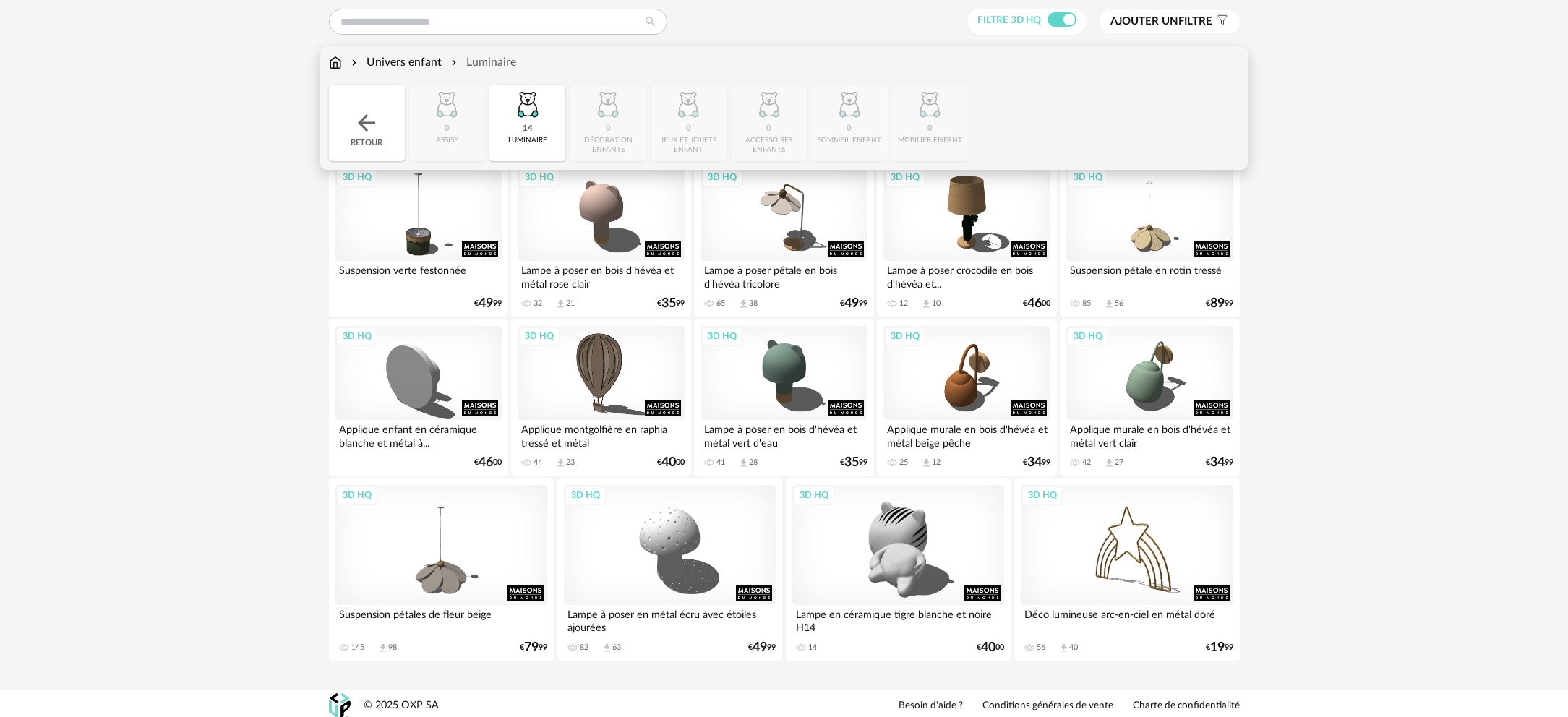
click at [369, 127] on img at bounding box center [366, 123] width 26 height 26
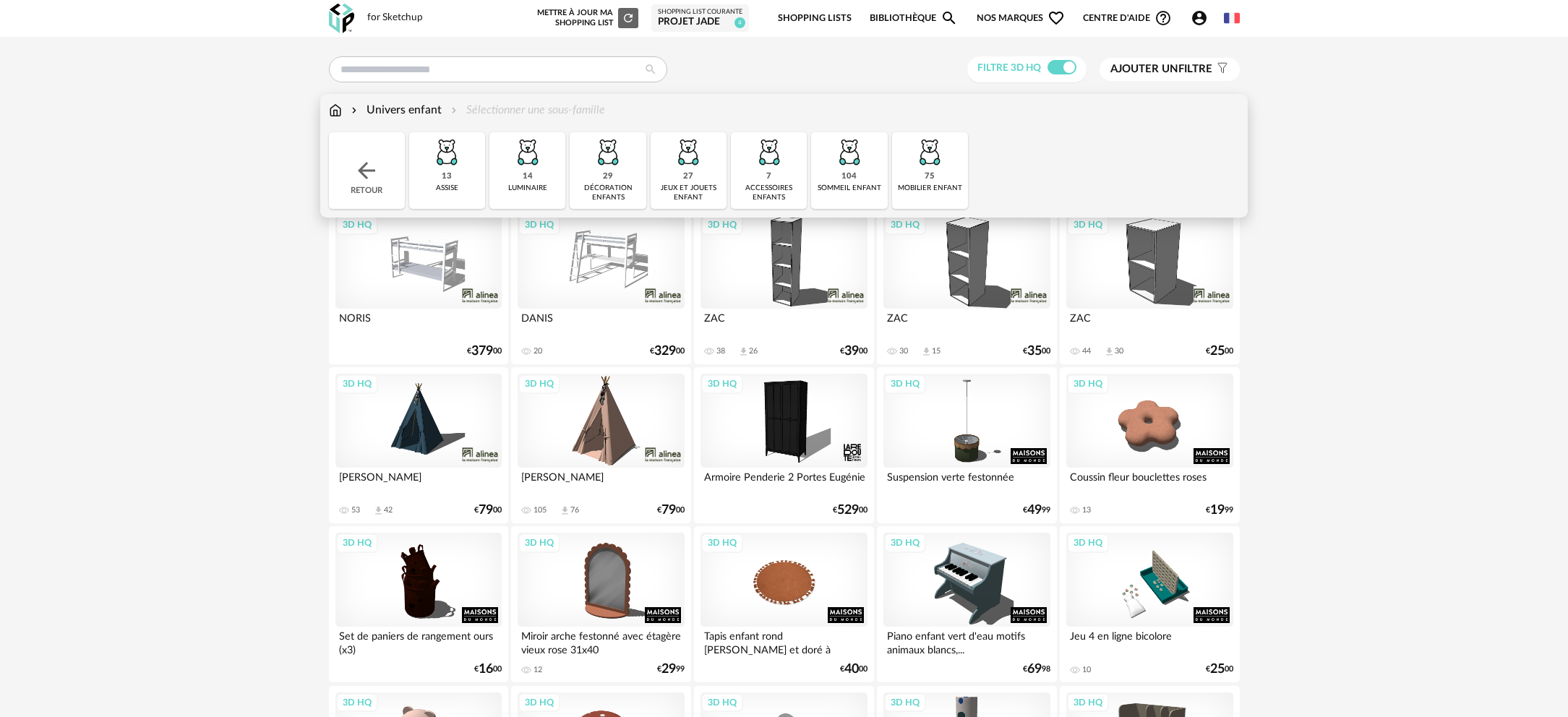
click at [611, 180] on div "29" at bounding box center [607, 177] width 10 height 11
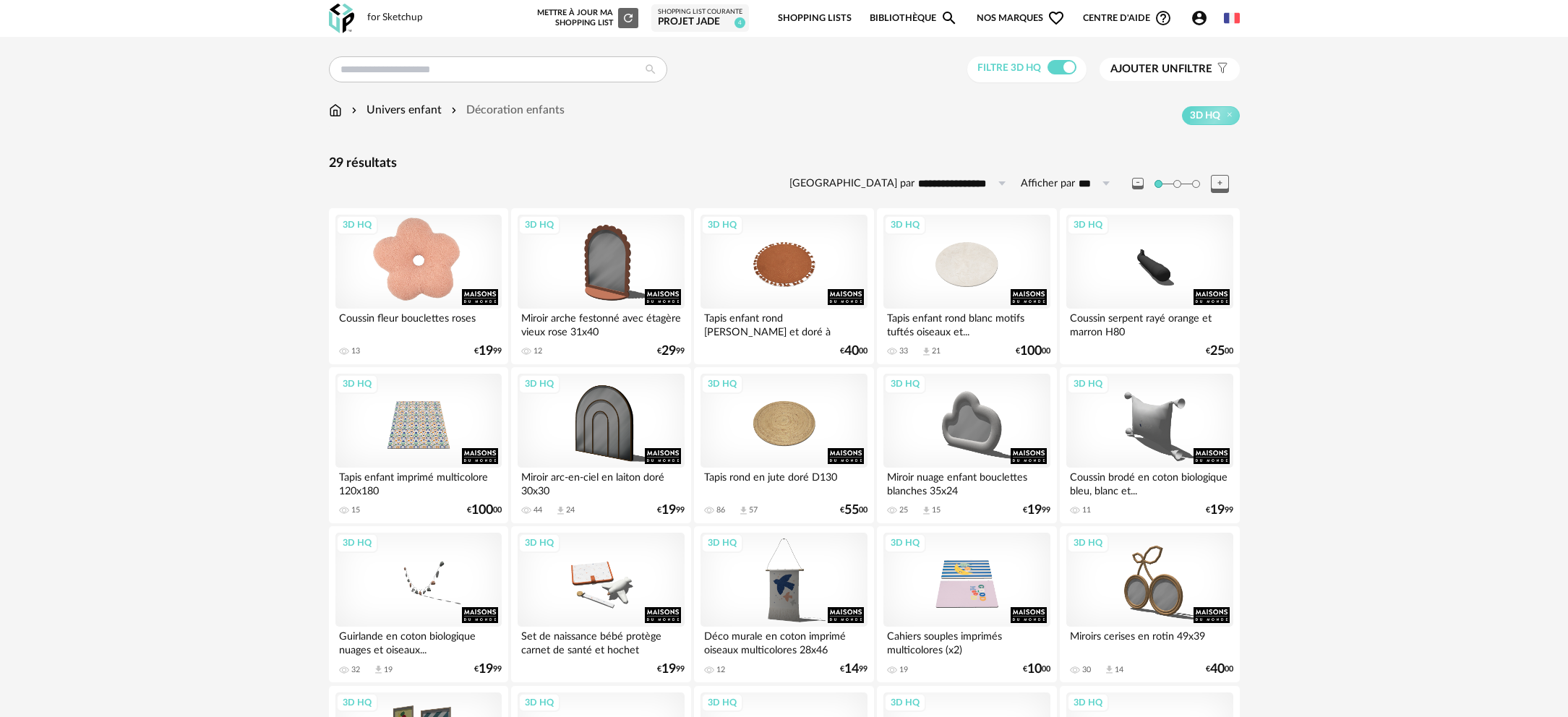
click at [371, 266] on div "3D HQ" at bounding box center [418, 262] width 167 height 94
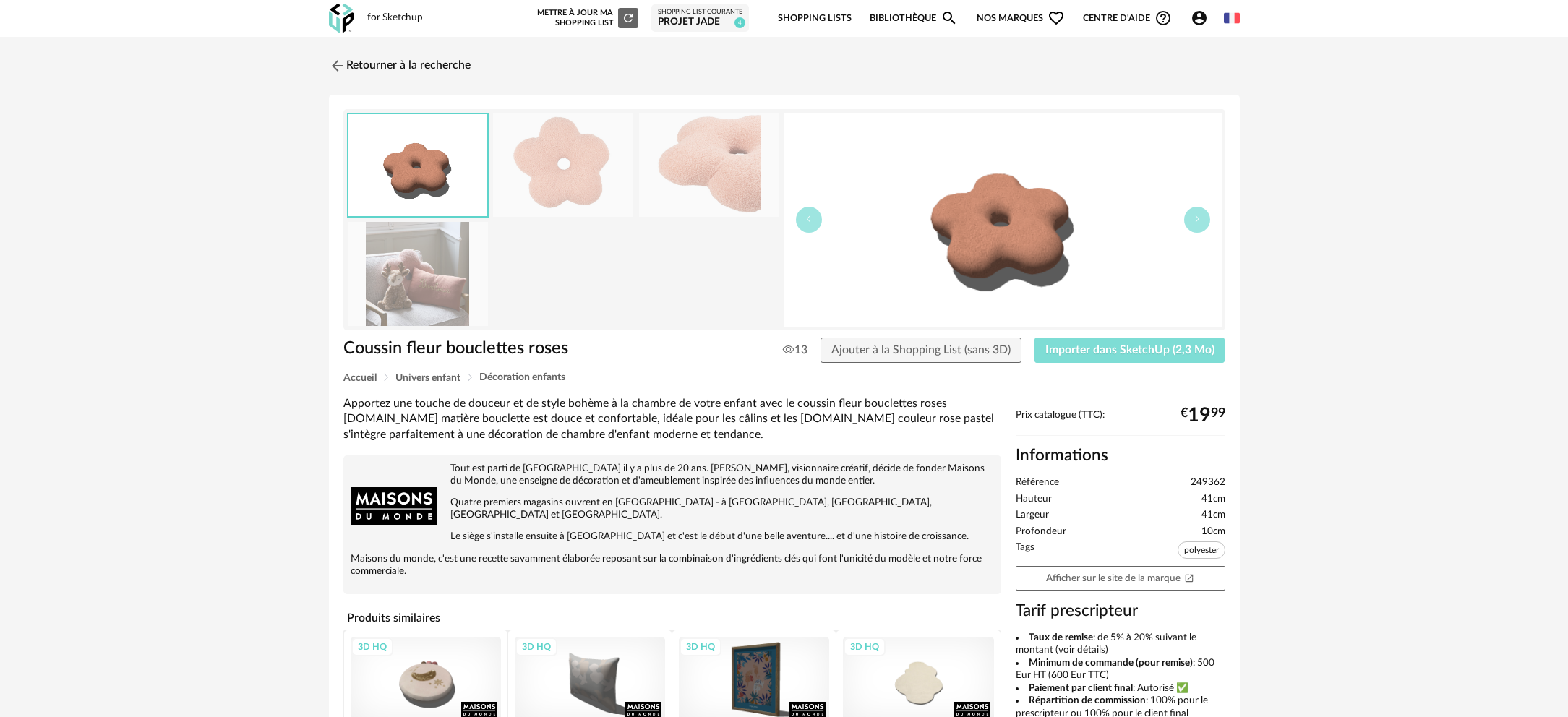
click at [1091, 355] on span "Importer dans SketchUp (2,3 Mo)" at bounding box center [1130, 350] width 170 height 11
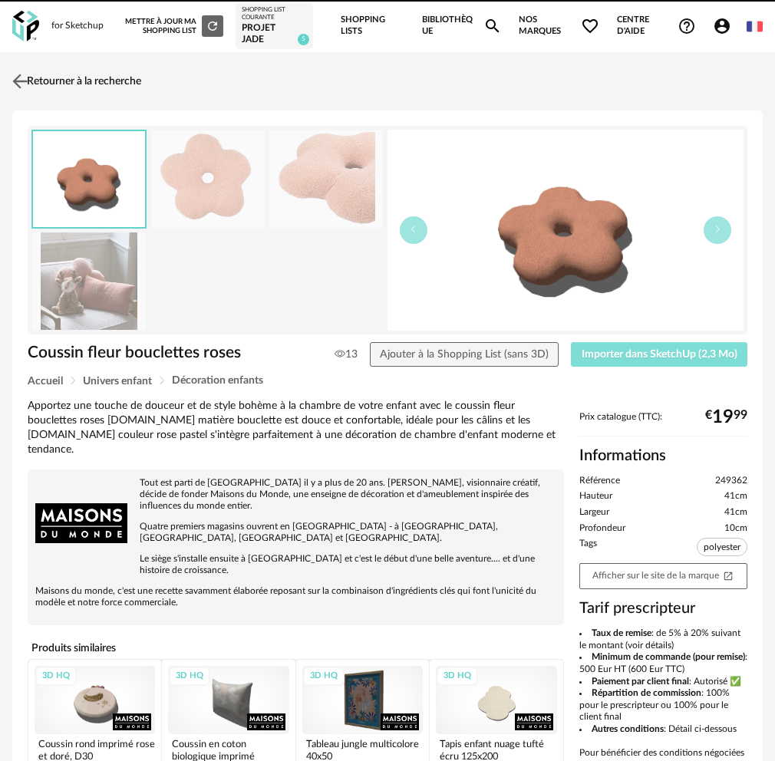
click at [571, 342] on button "Importer dans SketchUp (2,3 Mo)" at bounding box center [659, 354] width 177 height 25
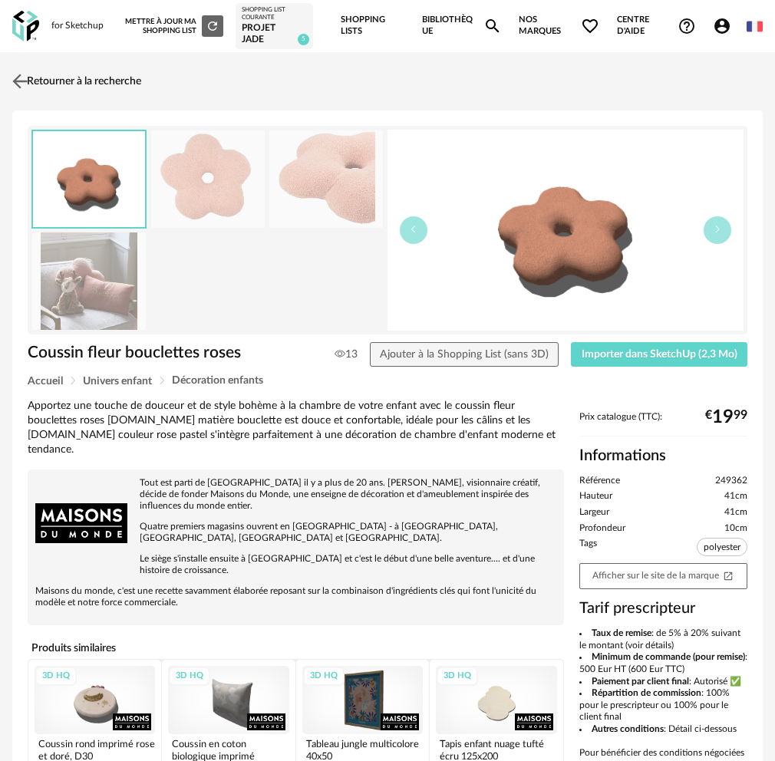
click at [64, 82] on link "Retourner à la recherche" at bounding box center [74, 81] width 133 height 34
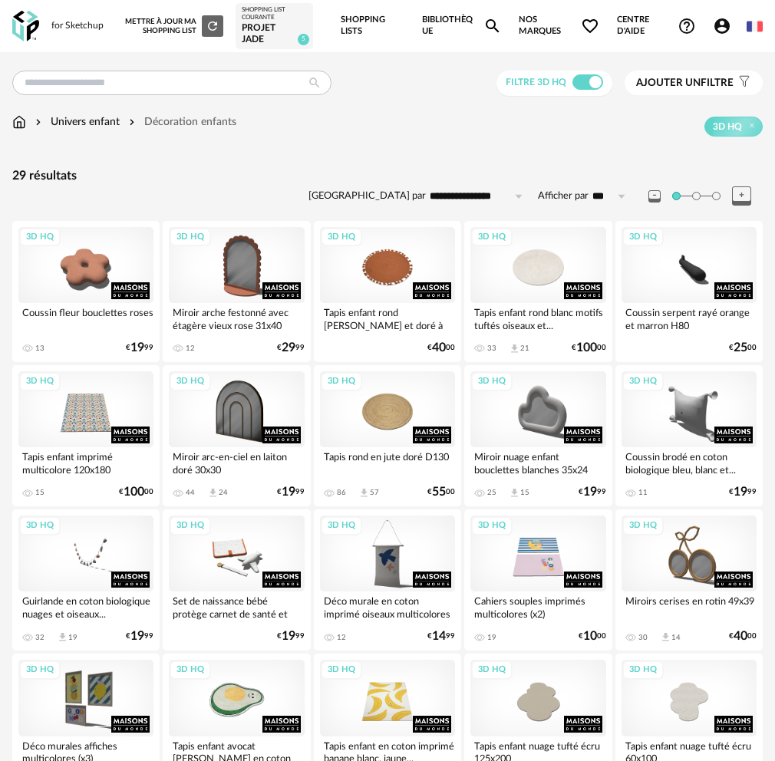
drag, startPoint x: 128, startPoint y: 553, endPoint x: 7, endPoint y: 580, distance: 124.4
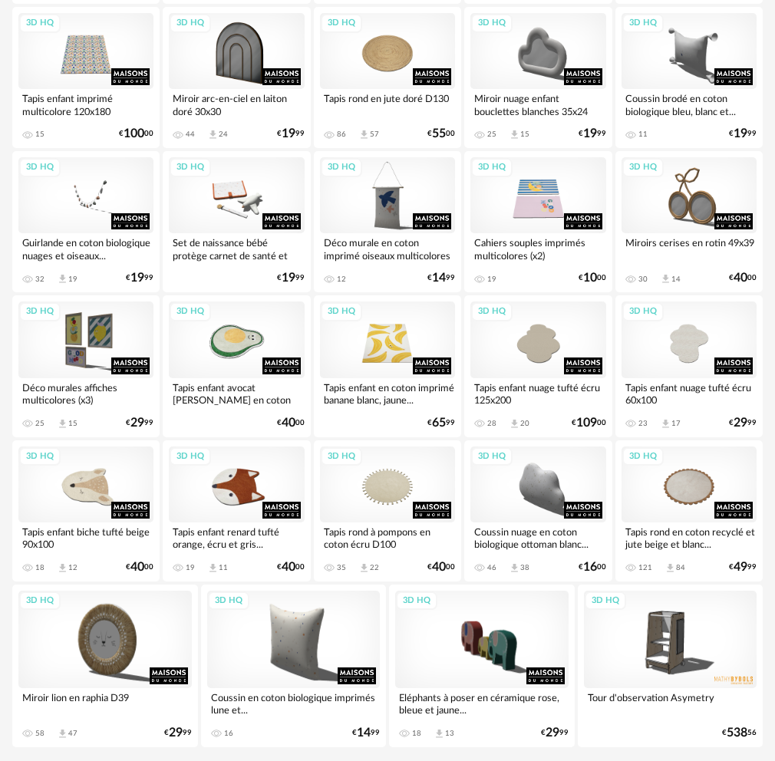
scroll to position [384, 0]
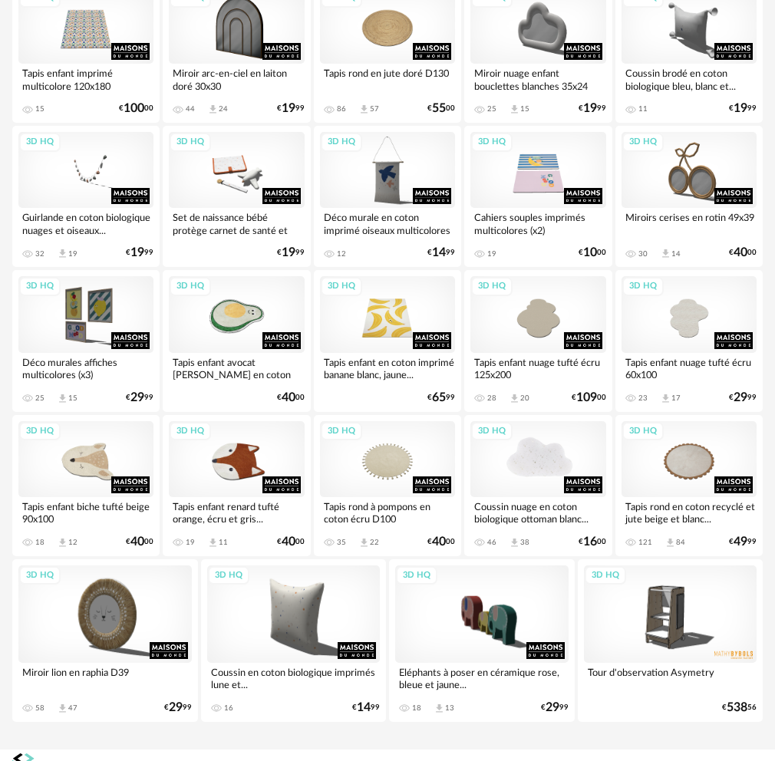
click at [547, 474] on div "3D HQ" at bounding box center [538, 459] width 135 height 76
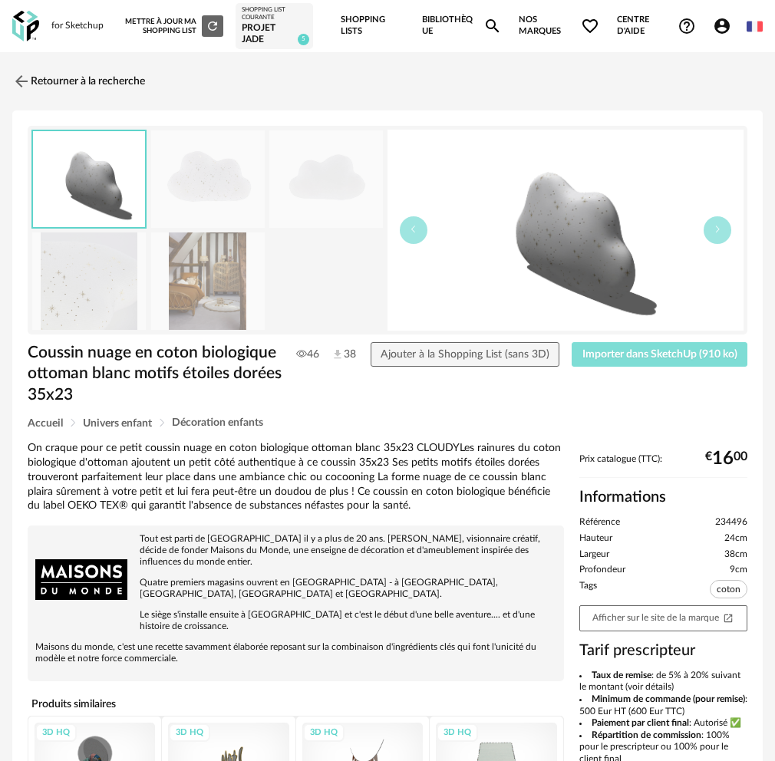
click at [636, 362] on button "Importer dans SketchUp (910 ko)" at bounding box center [660, 354] width 176 height 25
click at [48, 71] on link "Retourner à la recherche" at bounding box center [74, 81] width 133 height 34
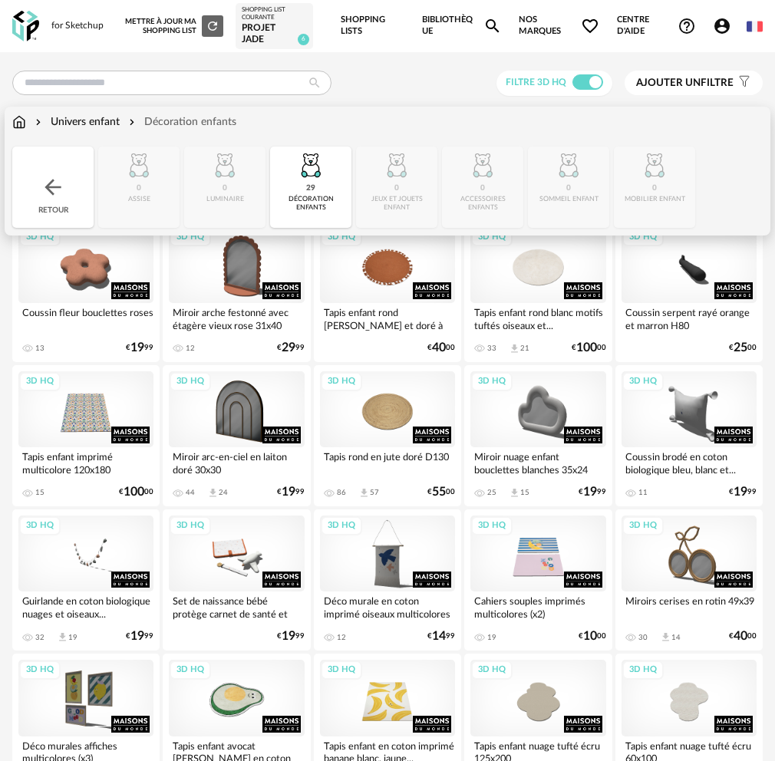
click at [59, 176] on img at bounding box center [53, 187] width 25 height 25
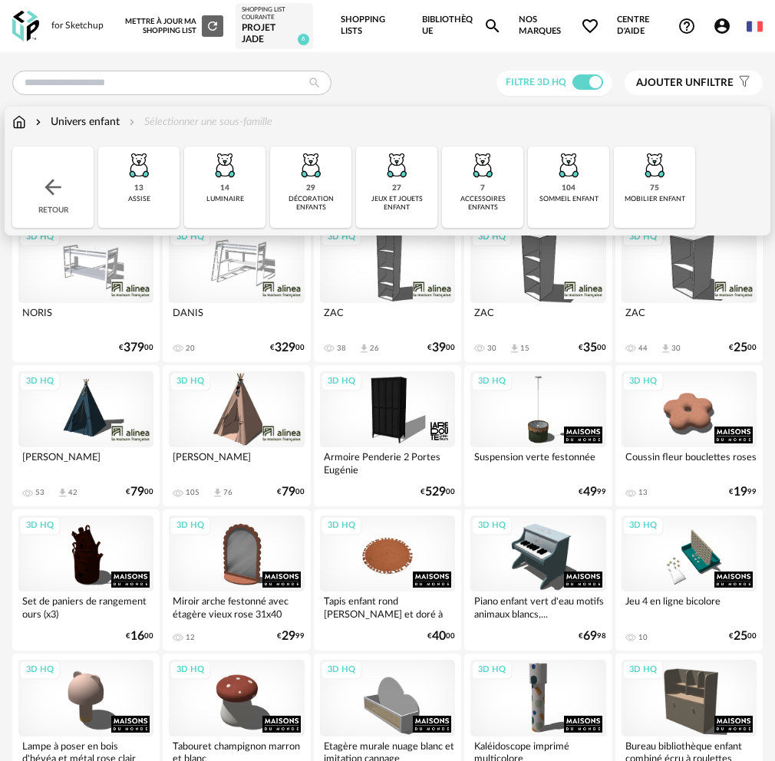
click at [442, 190] on div "7 accessoires enfants" at bounding box center [482, 187] width 81 height 81
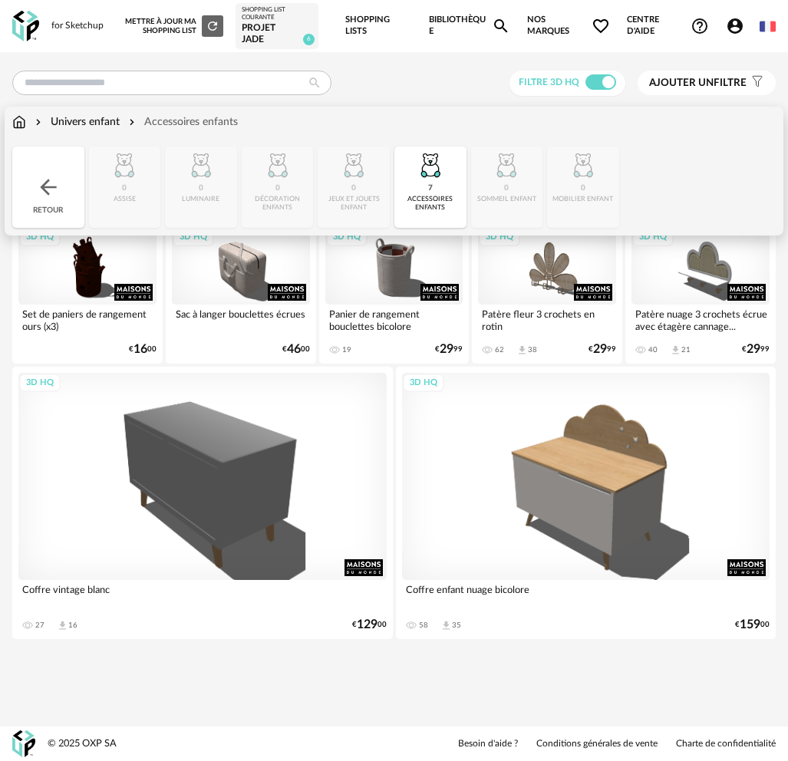
click at [50, 198] on img at bounding box center [48, 187] width 25 height 25
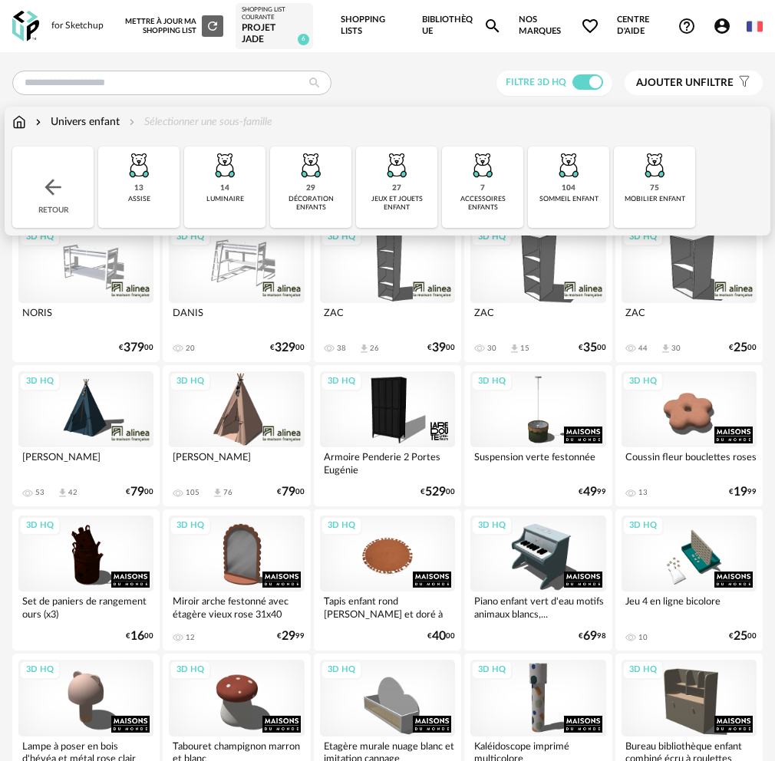
click at [562, 189] on div "104" at bounding box center [569, 188] width 14 height 10
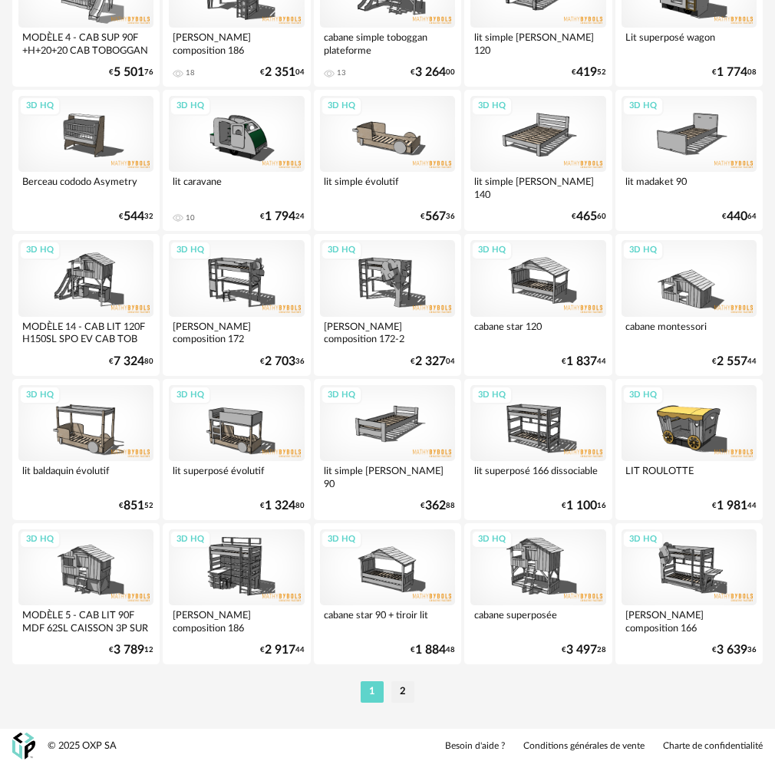
scroll to position [2445, 0]
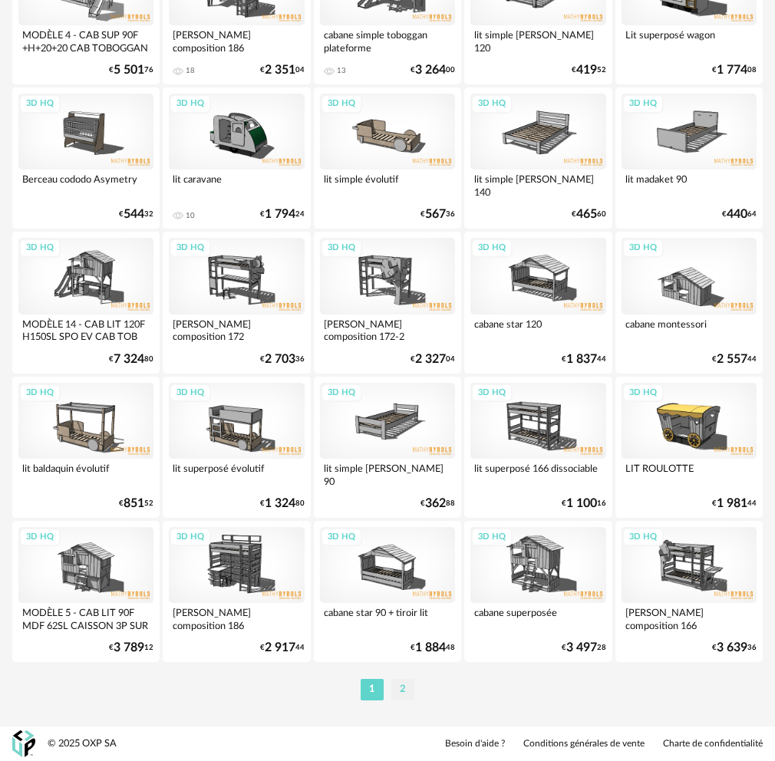
click at [398, 687] on li "2" at bounding box center [402, 689] width 23 height 21
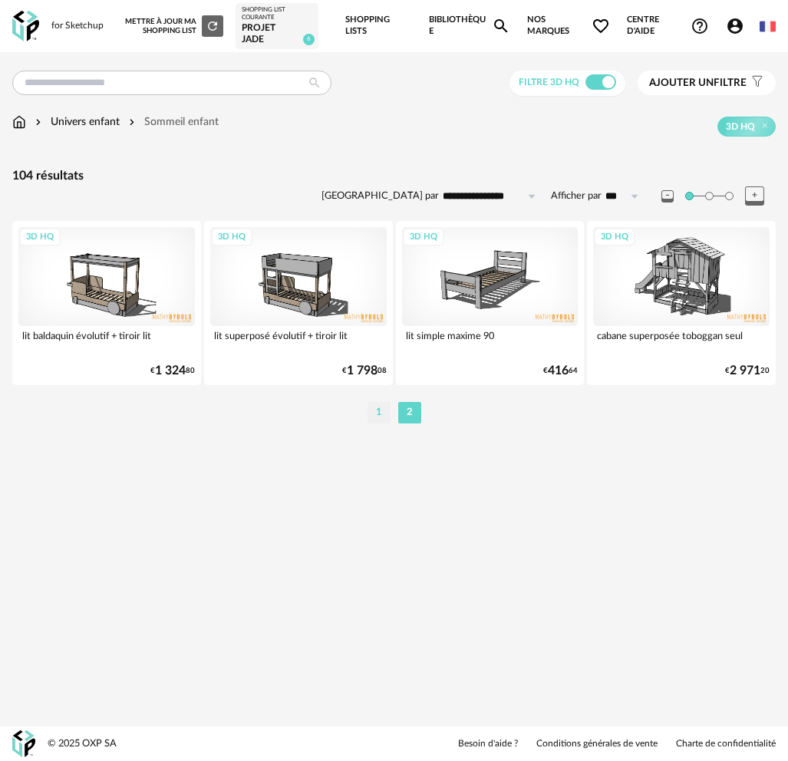
click at [380, 410] on li "1" at bounding box center [379, 412] width 23 height 21
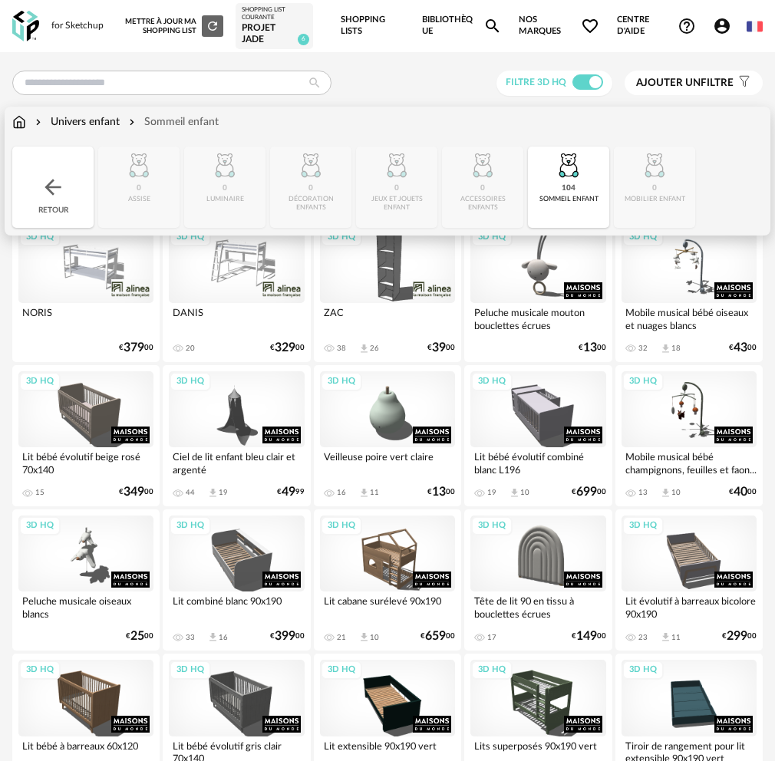
click at [41, 186] on img at bounding box center [53, 187] width 25 height 25
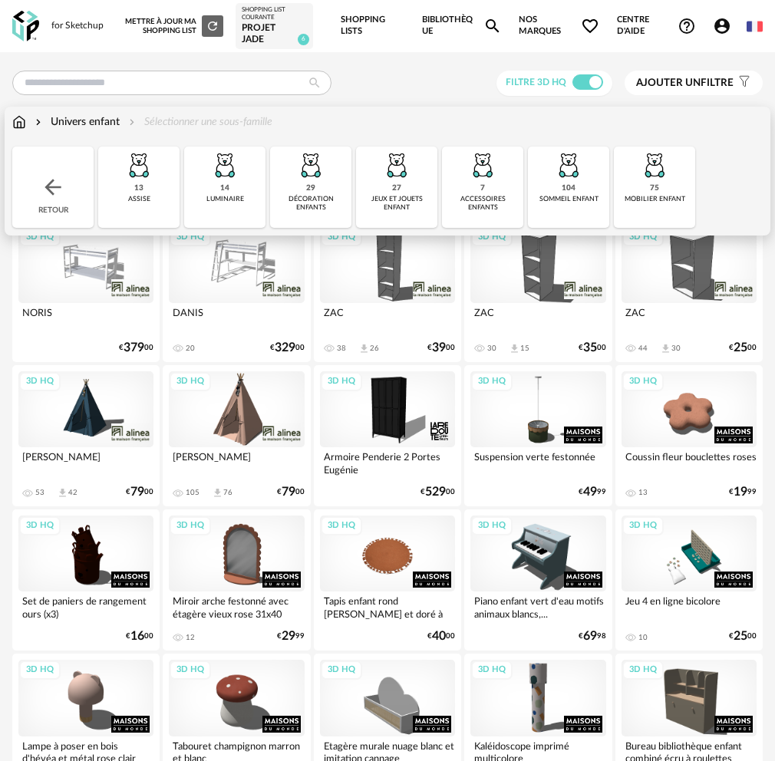
click at [124, 178] on img at bounding box center [139, 165] width 37 height 37
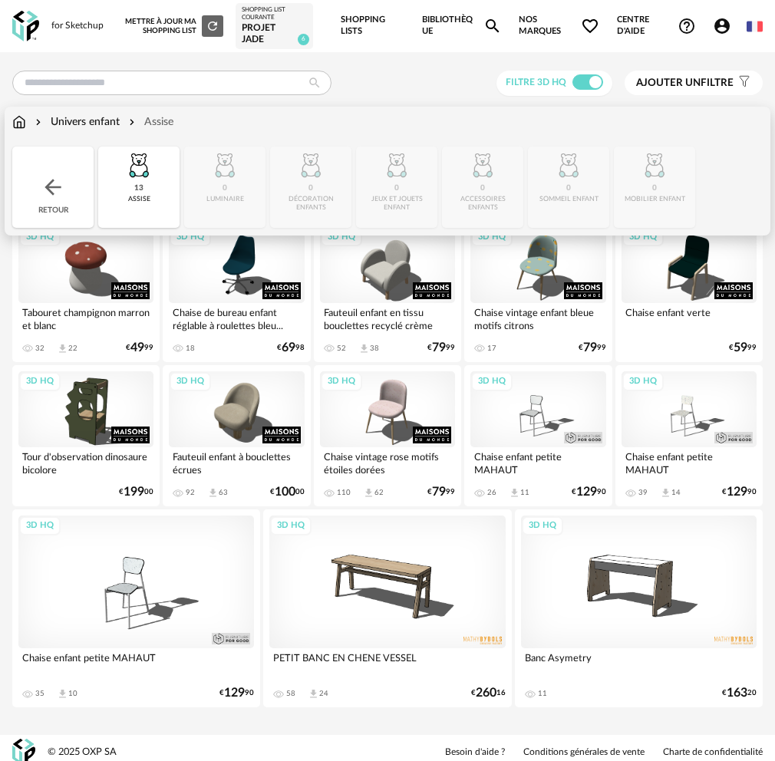
click at [33, 185] on div "Retour" at bounding box center [52, 187] width 81 height 81
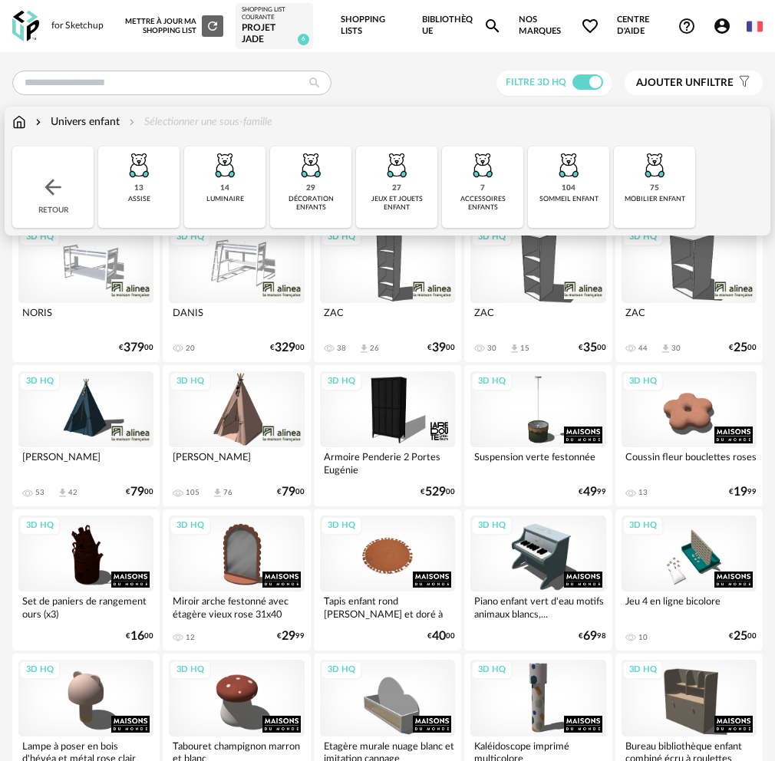
click at [392, 185] on div "27" at bounding box center [396, 188] width 9 height 10
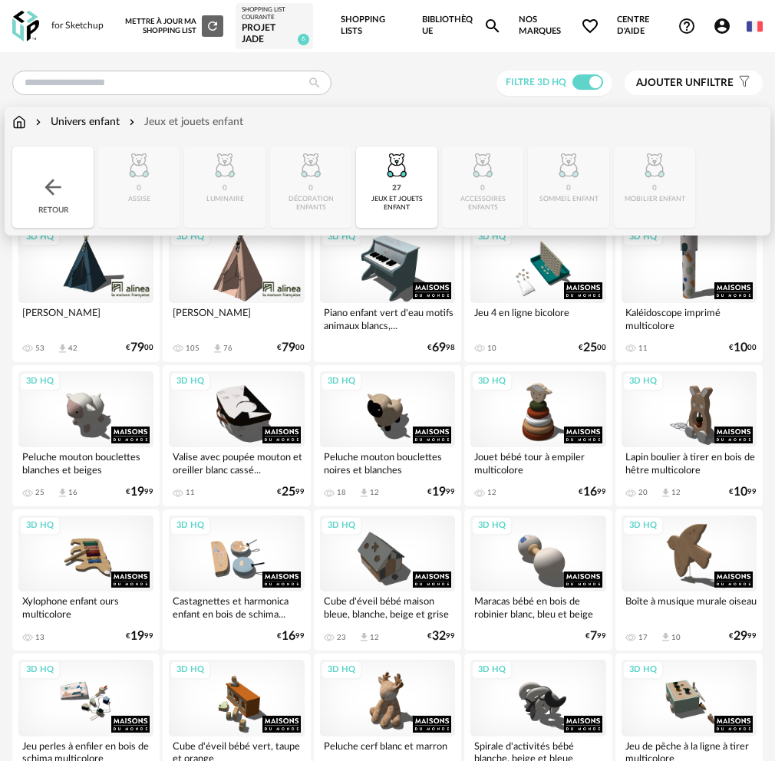
click at [26, 156] on div "Retour" at bounding box center [52, 187] width 81 height 81
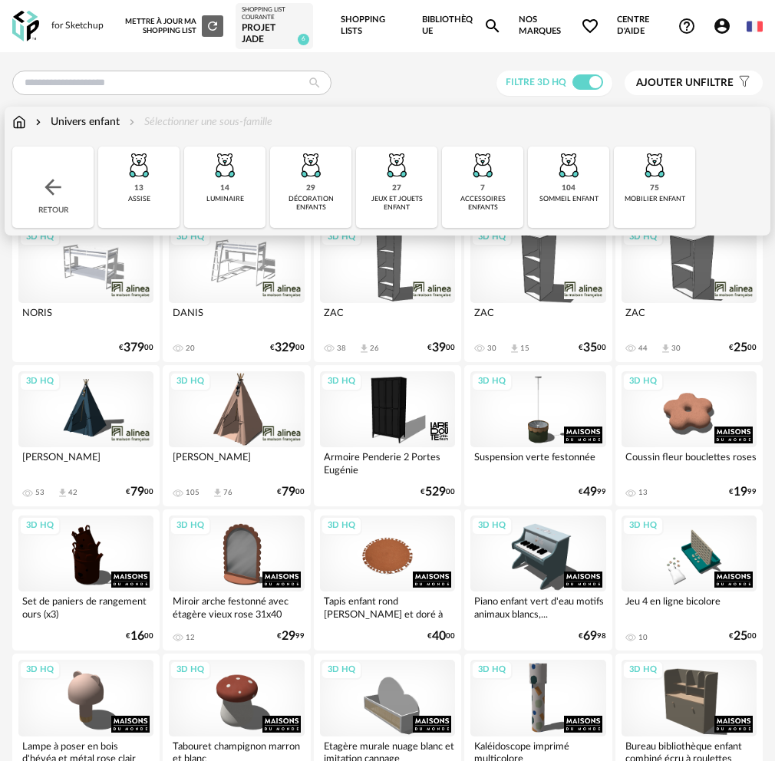
click at [481, 184] on div "7" at bounding box center [483, 188] width 5 height 10
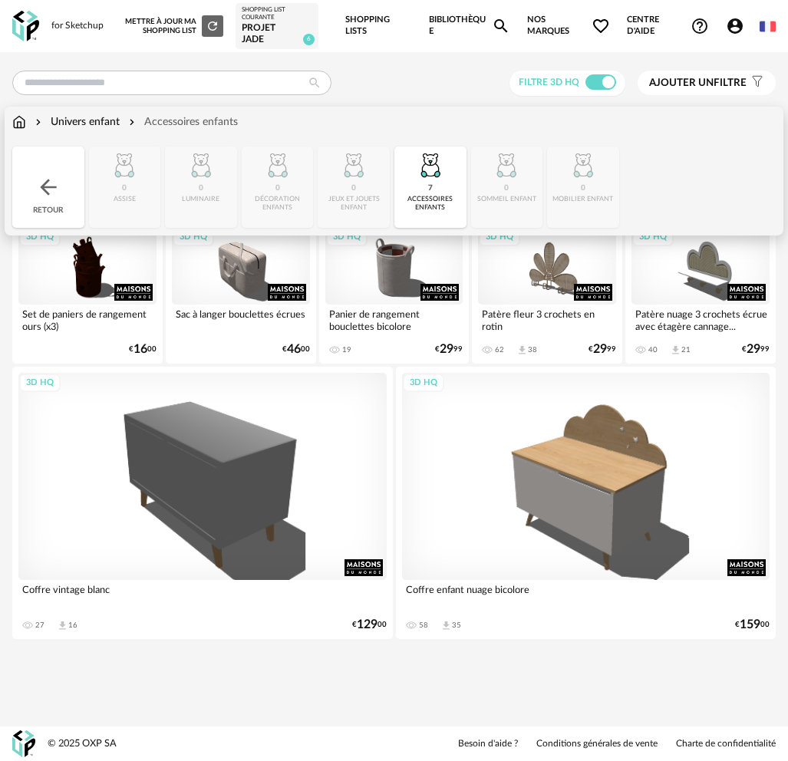
click at [34, 193] on div "Retour" at bounding box center [48, 187] width 72 height 81
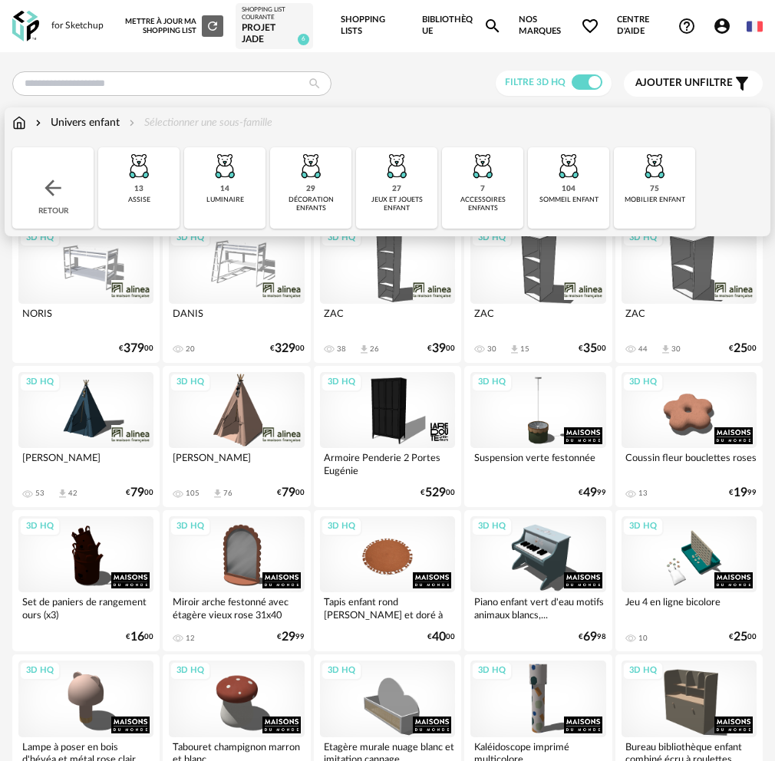
click at [206, 177] on img at bounding box center [224, 165] width 37 height 37
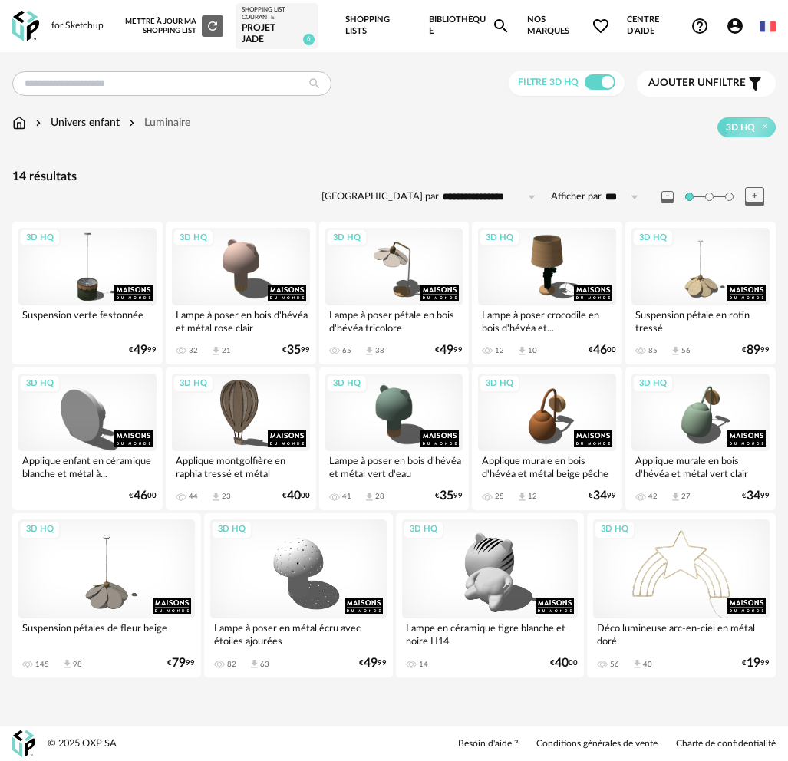
click at [686, 578] on div "3D HQ" at bounding box center [681, 569] width 177 height 99
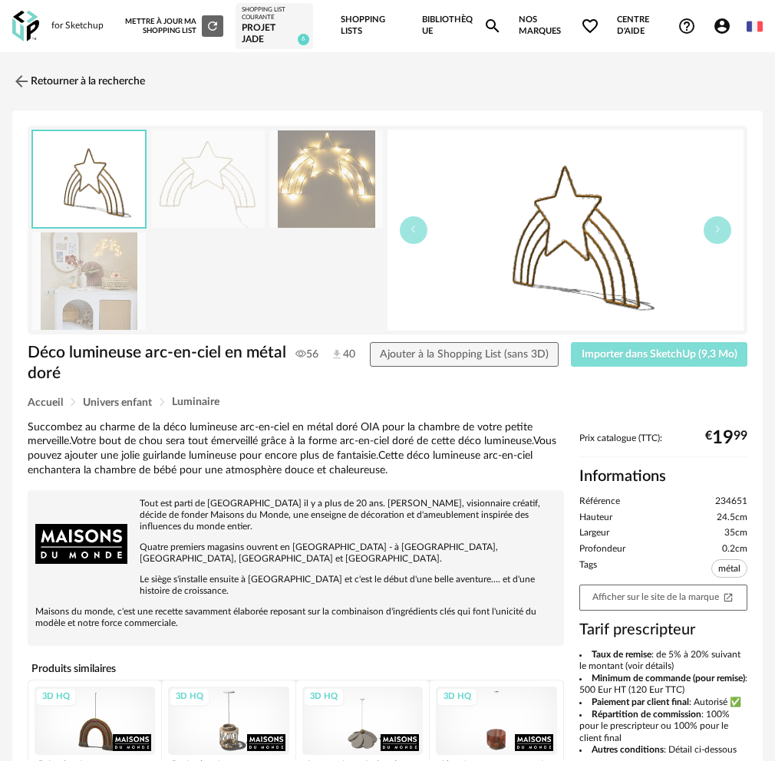
click at [621, 349] on span "Importer dans SketchUp (9,3 Mo)" at bounding box center [660, 354] width 156 height 11
click at [619, 356] on span "Importer dans SketchUp (9,3 Mo)" at bounding box center [660, 354] width 156 height 11
click at [25, 88] on img at bounding box center [20, 82] width 22 height 22
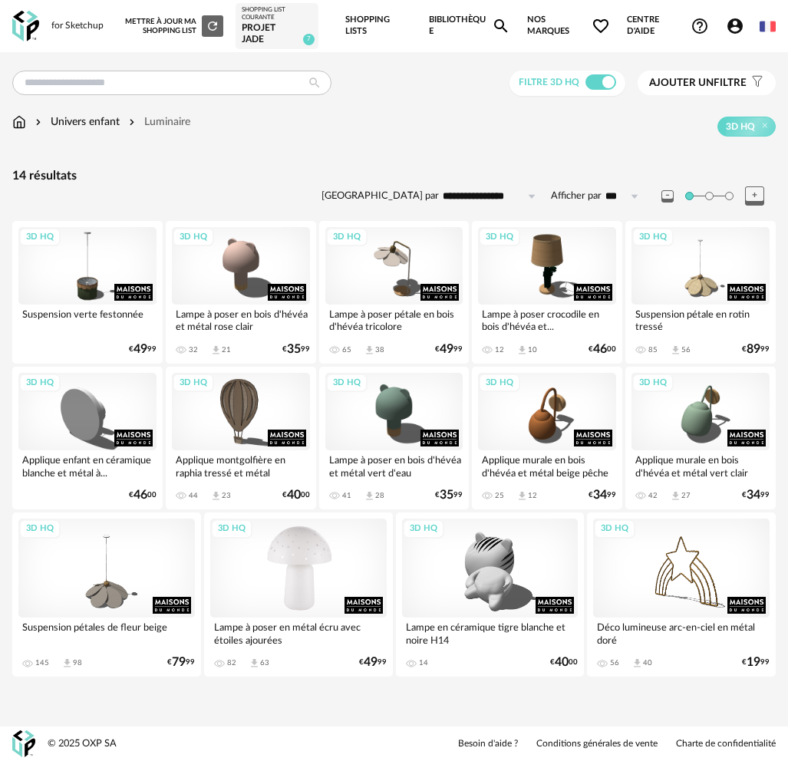
click at [339, 586] on div "3D HQ" at bounding box center [298, 568] width 177 height 99
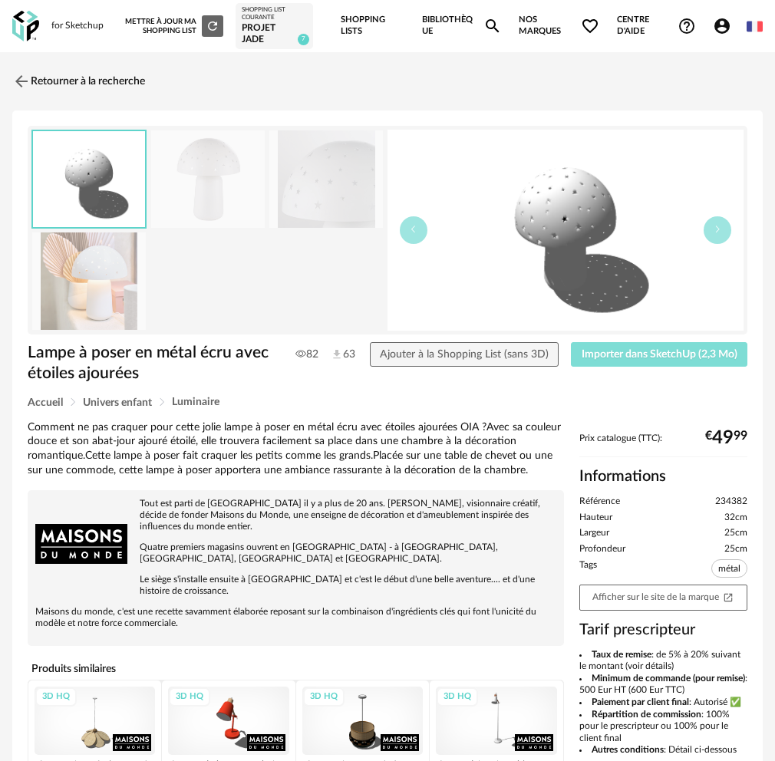
click at [671, 352] on span "Importer dans SketchUp (2,3 Mo)" at bounding box center [660, 354] width 156 height 11
click at [571, 342] on button "Importer dans SketchUp (2,3 Mo)" at bounding box center [659, 354] width 177 height 25
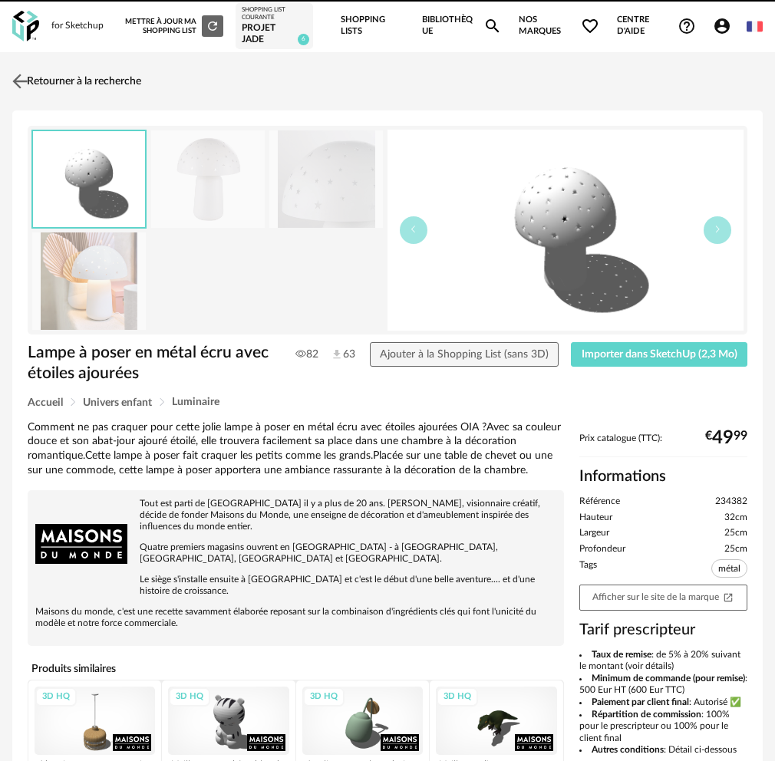
click at [55, 86] on link "Retourner à la recherche" at bounding box center [74, 81] width 133 height 34
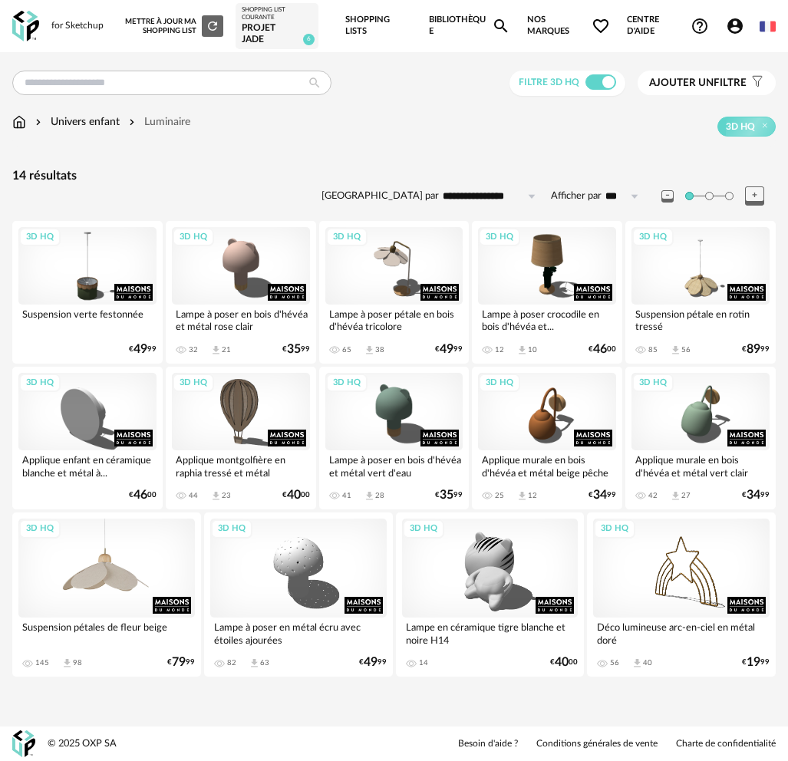
click at [101, 596] on div "3D HQ" at bounding box center [106, 568] width 177 height 99
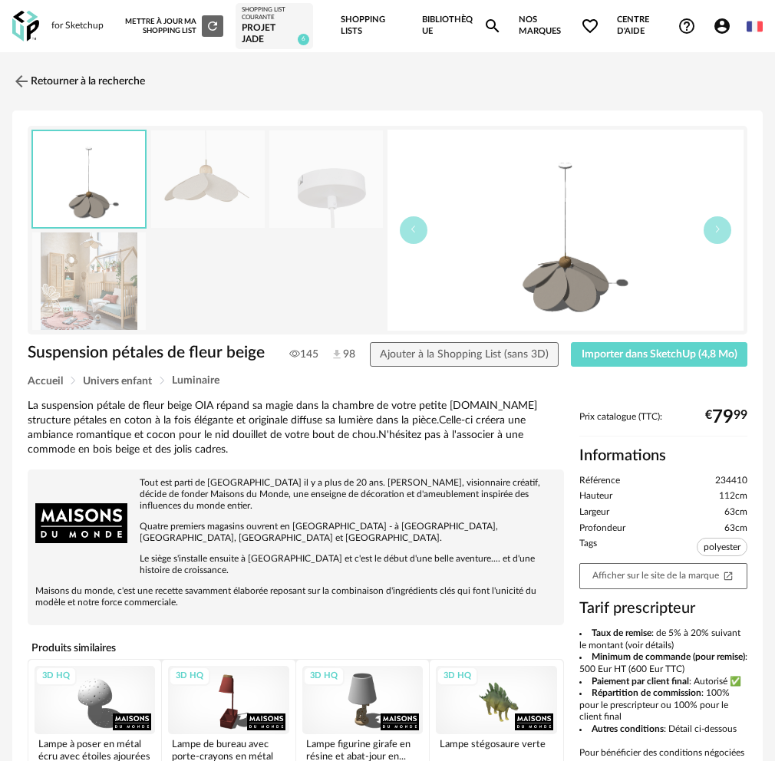
click at [86, 286] on img at bounding box center [89, 281] width 114 height 97
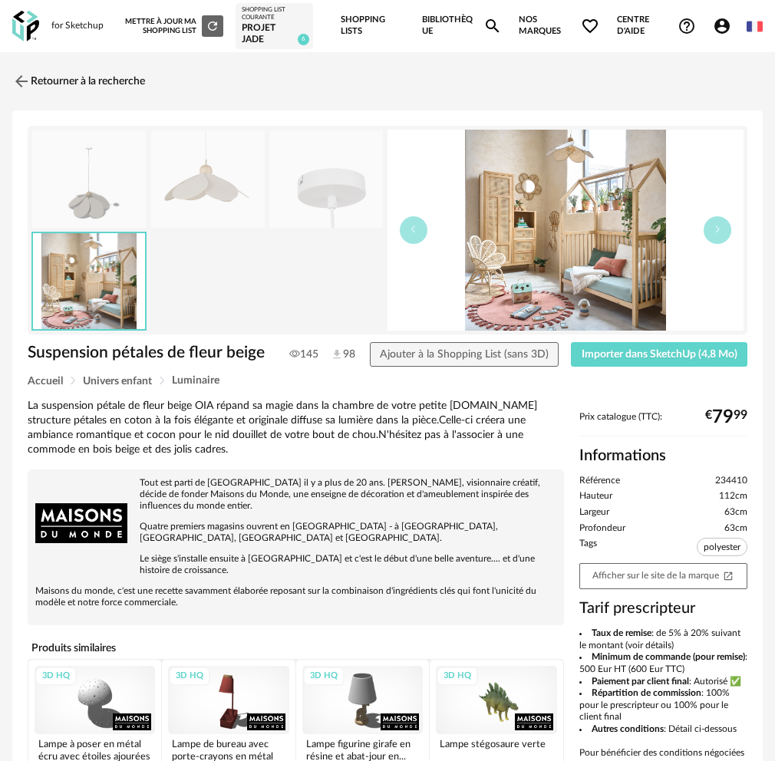
click at [217, 159] on img at bounding box center [208, 178] width 114 height 97
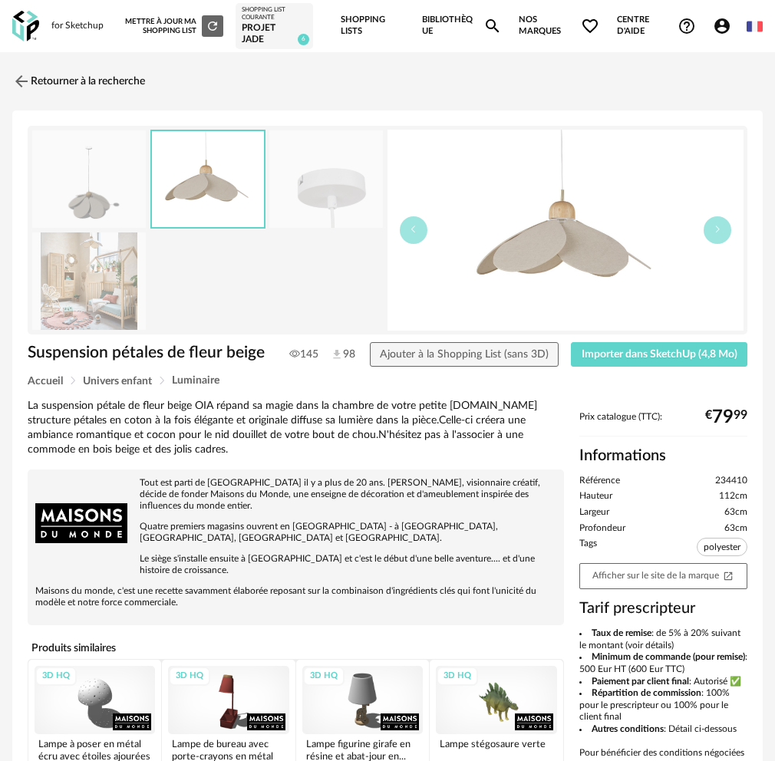
click at [97, 272] on img at bounding box center [89, 281] width 114 height 97
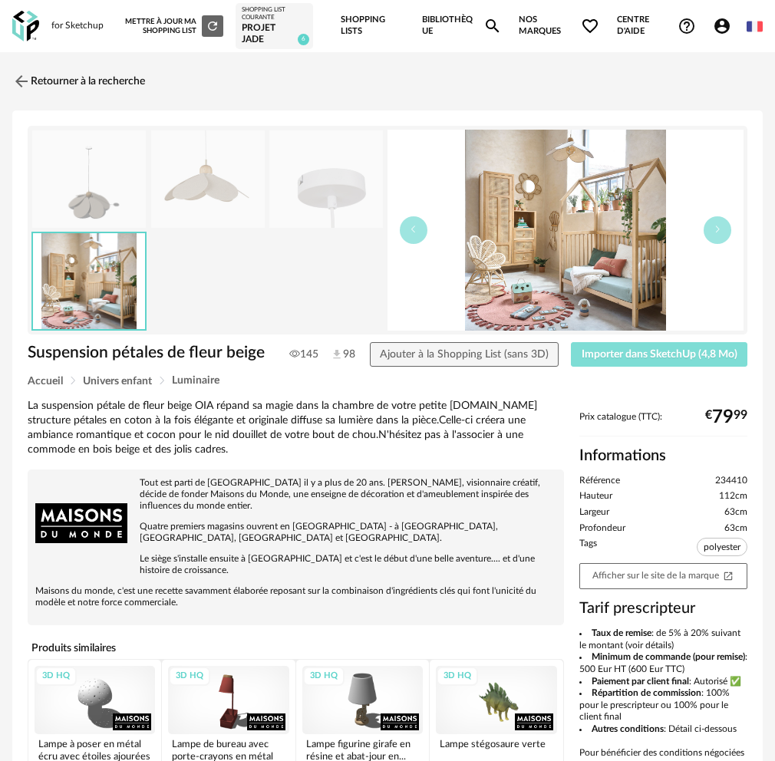
click at [637, 356] on span "Importer dans SketchUp (4,8 Mo)" at bounding box center [660, 354] width 156 height 11
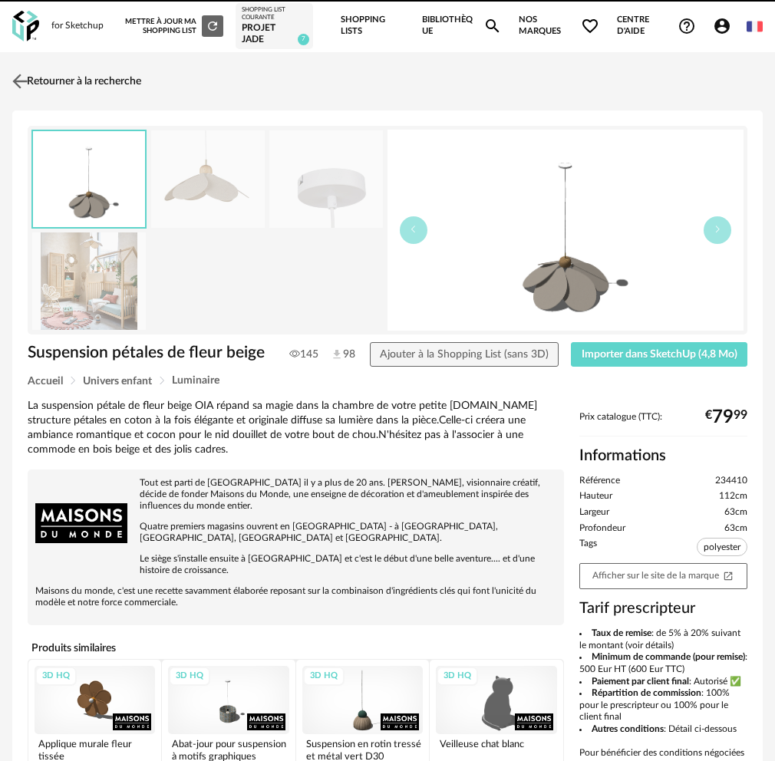
click at [35, 82] on link "Retourner à la recherche" at bounding box center [74, 81] width 133 height 34
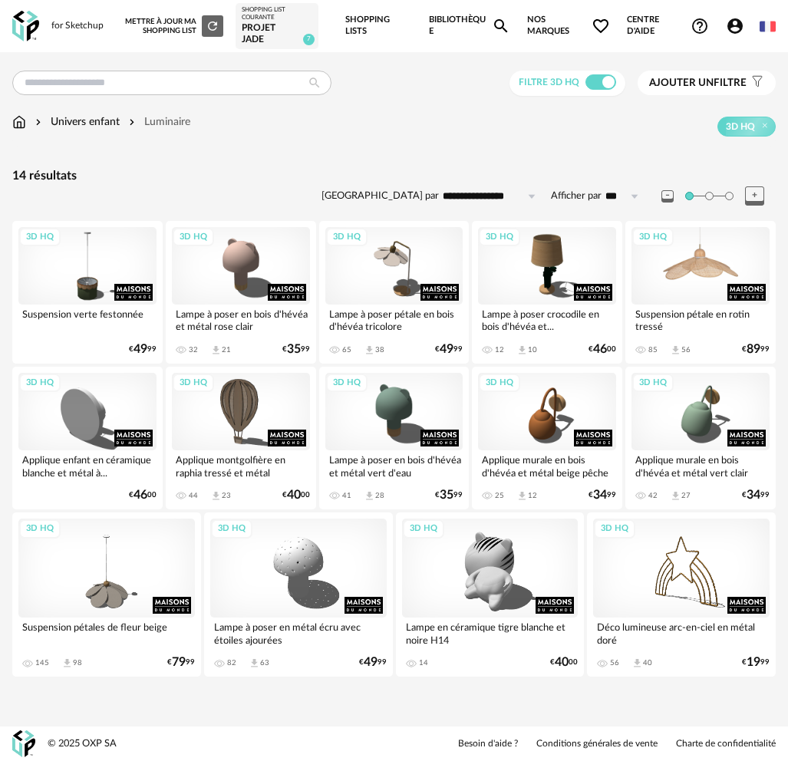
click at [685, 296] on div "3D HQ" at bounding box center [701, 266] width 138 height 78
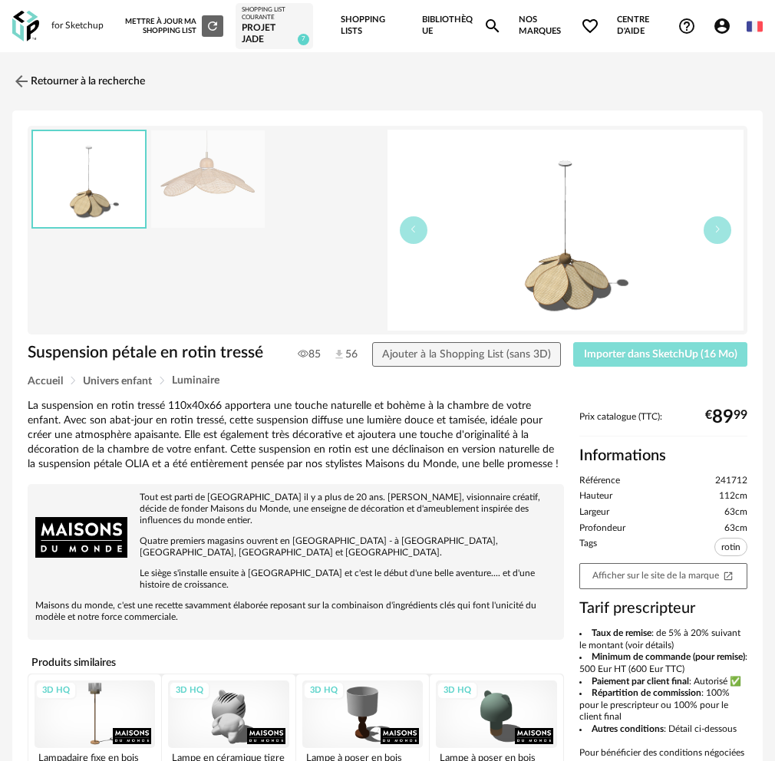
click at [682, 364] on button "Importer dans SketchUp (16 Mo)" at bounding box center [660, 354] width 174 height 25
click at [573, 342] on button "Importer dans SketchUp (16 Mo)" at bounding box center [660, 354] width 174 height 25
click at [669, 362] on button "Importer dans SketchUp (16 Mo)" at bounding box center [660, 354] width 174 height 25
click at [89, 93] on link "Retourner à la recherche" at bounding box center [74, 81] width 133 height 34
